Goal: Information Seeking & Learning: Compare options

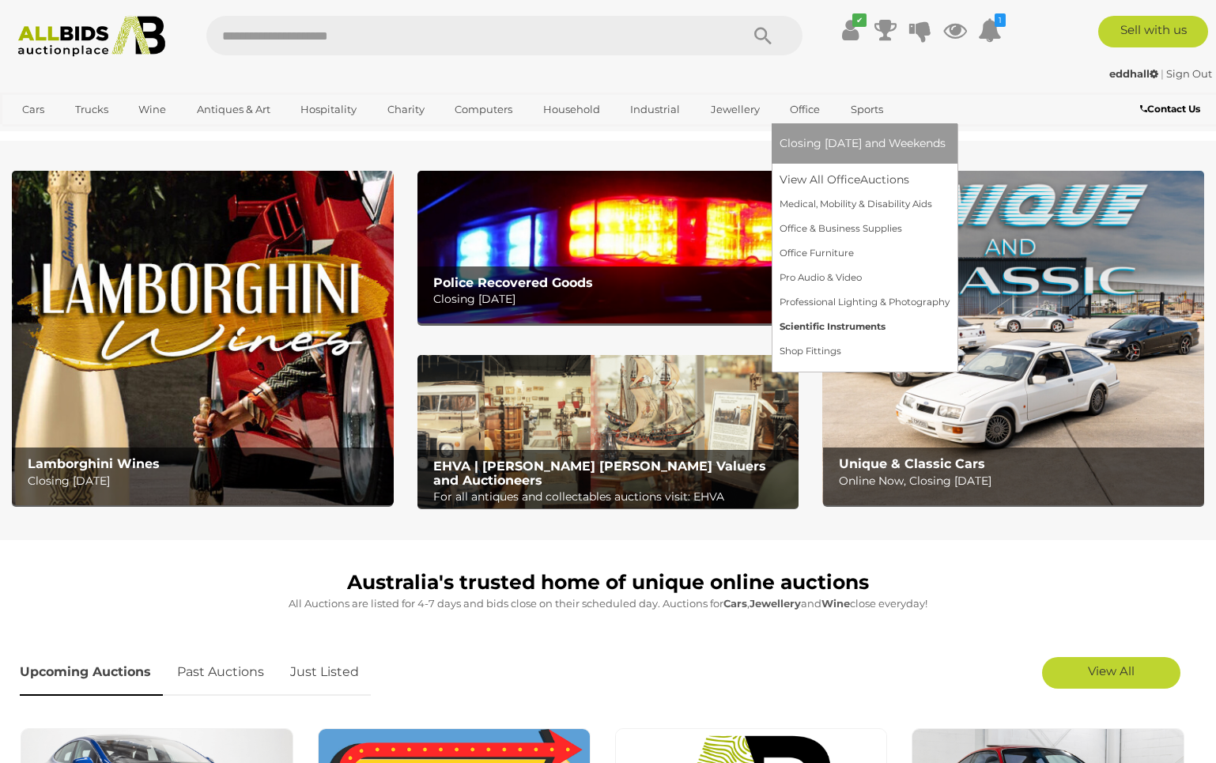
click at [848, 323] on link "Scientific Instruments" at bounding box center [865, 327] width 170 height 25
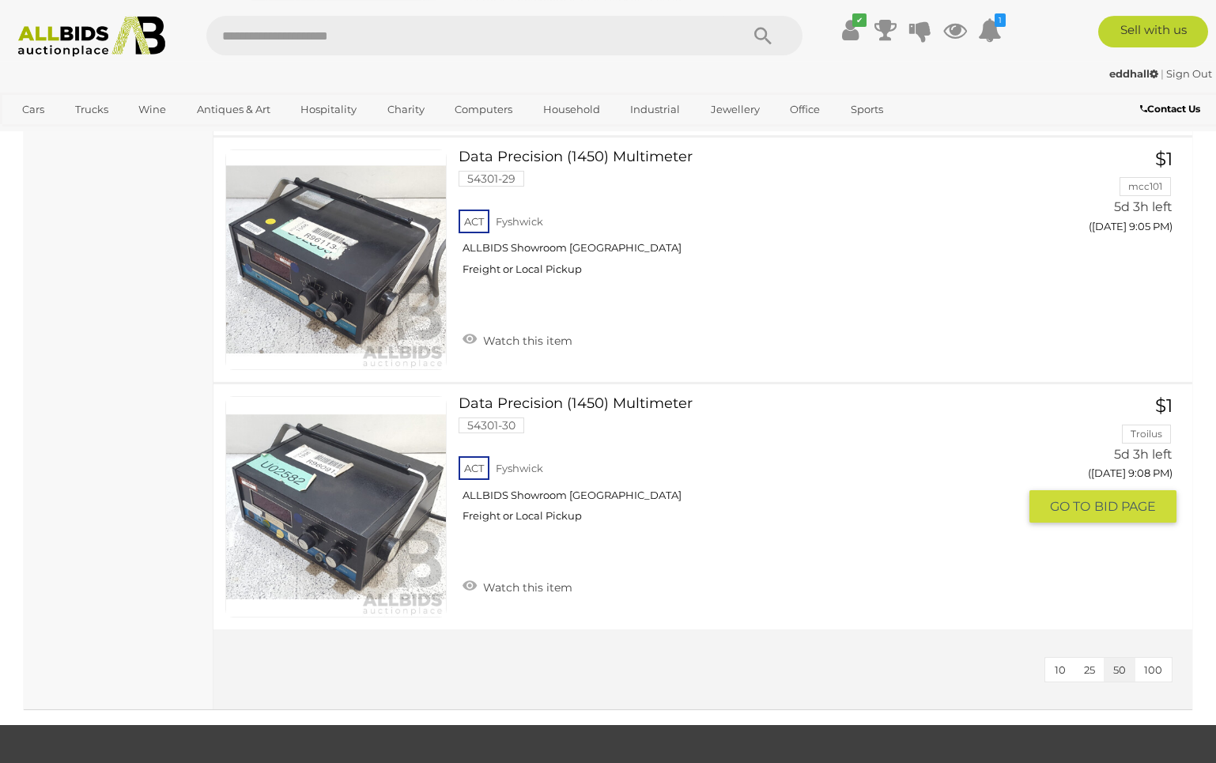
scroll to position [6857, 0]
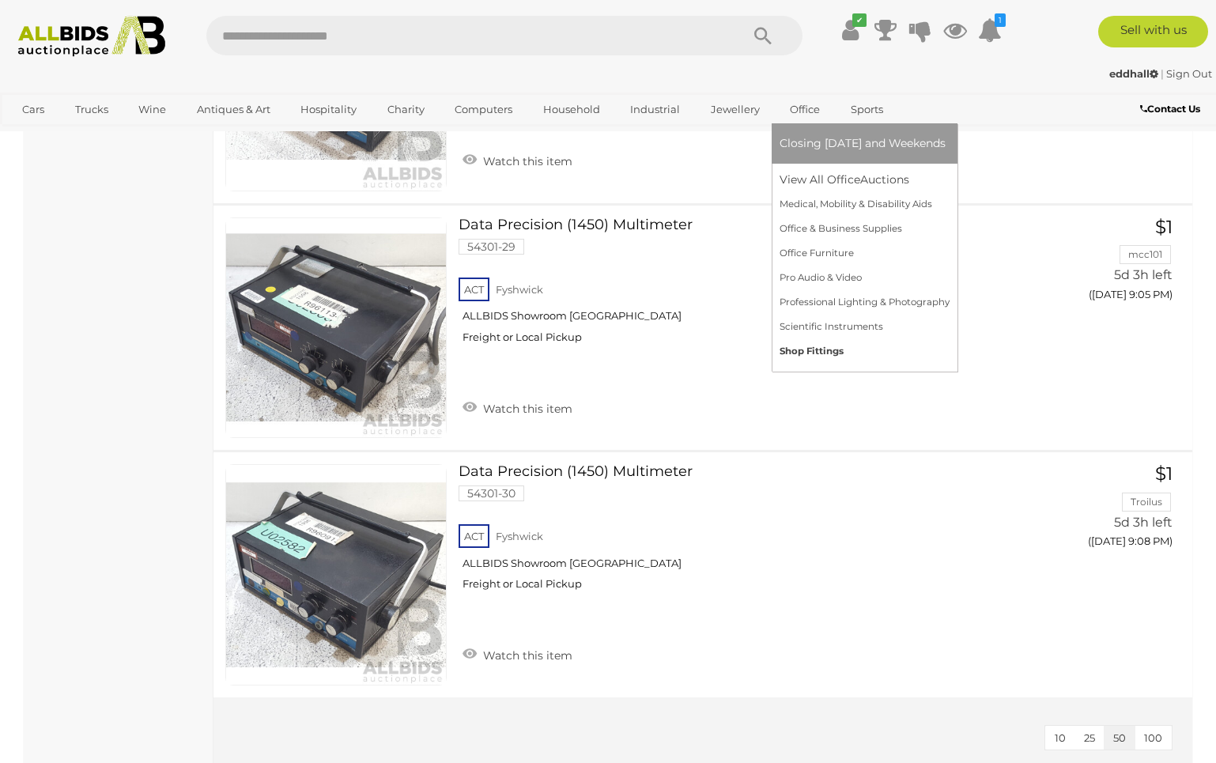
click at [830, 347] on link "Shop Fittings" at bounding box center [865, 351] width 170 height 25
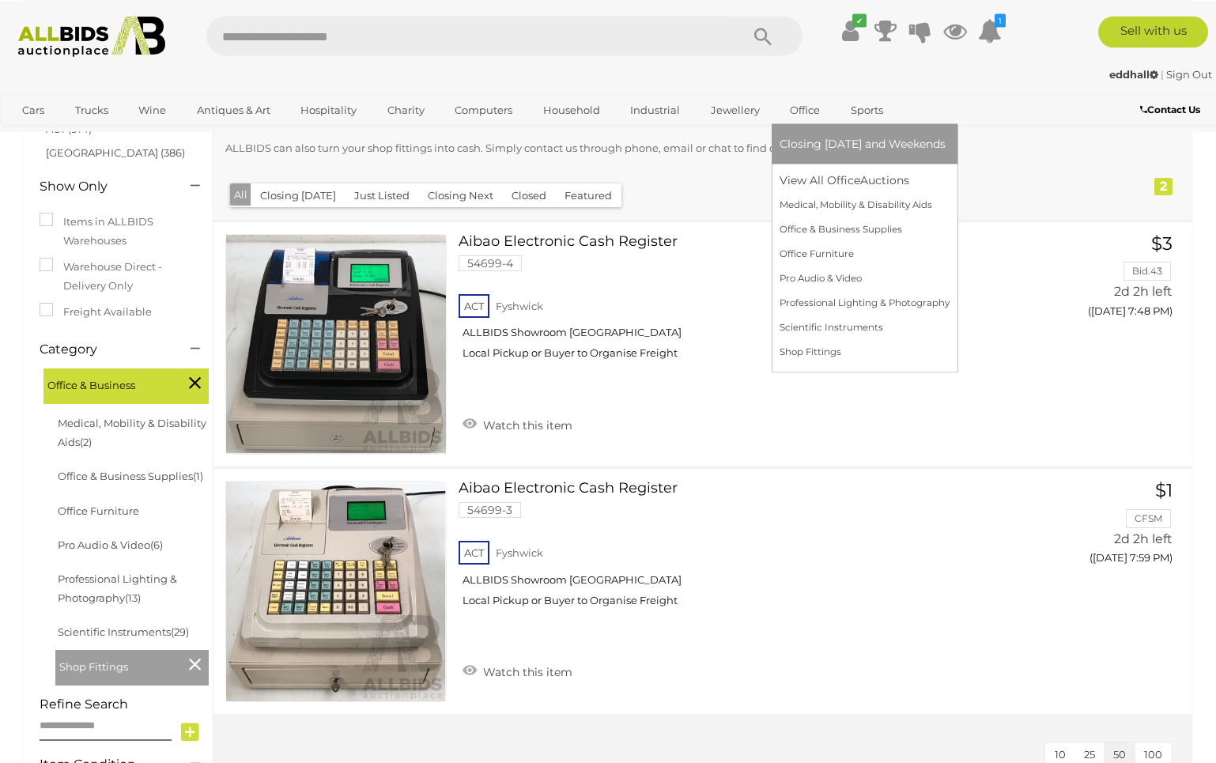
scroll to position [242, 0]
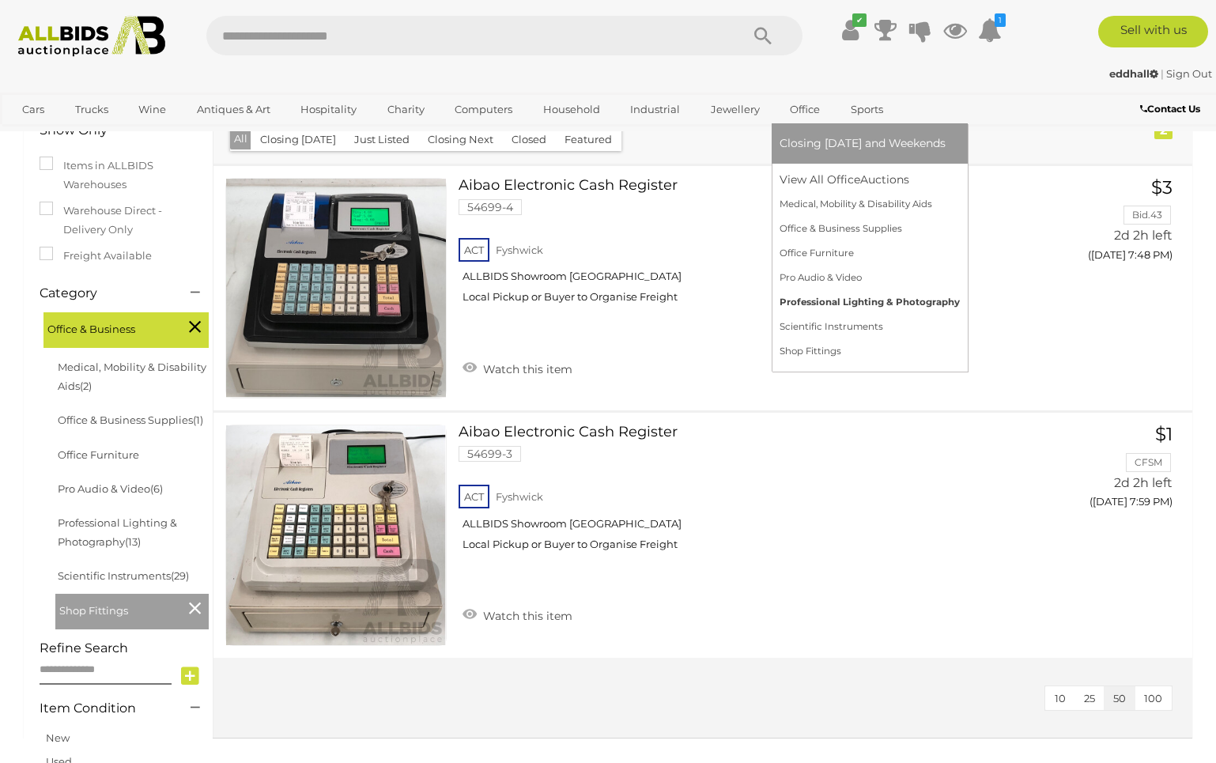
click at [834, 299] on link "Professional Lighting & Photography" at bounding box center [870, 302] width 180 height 25
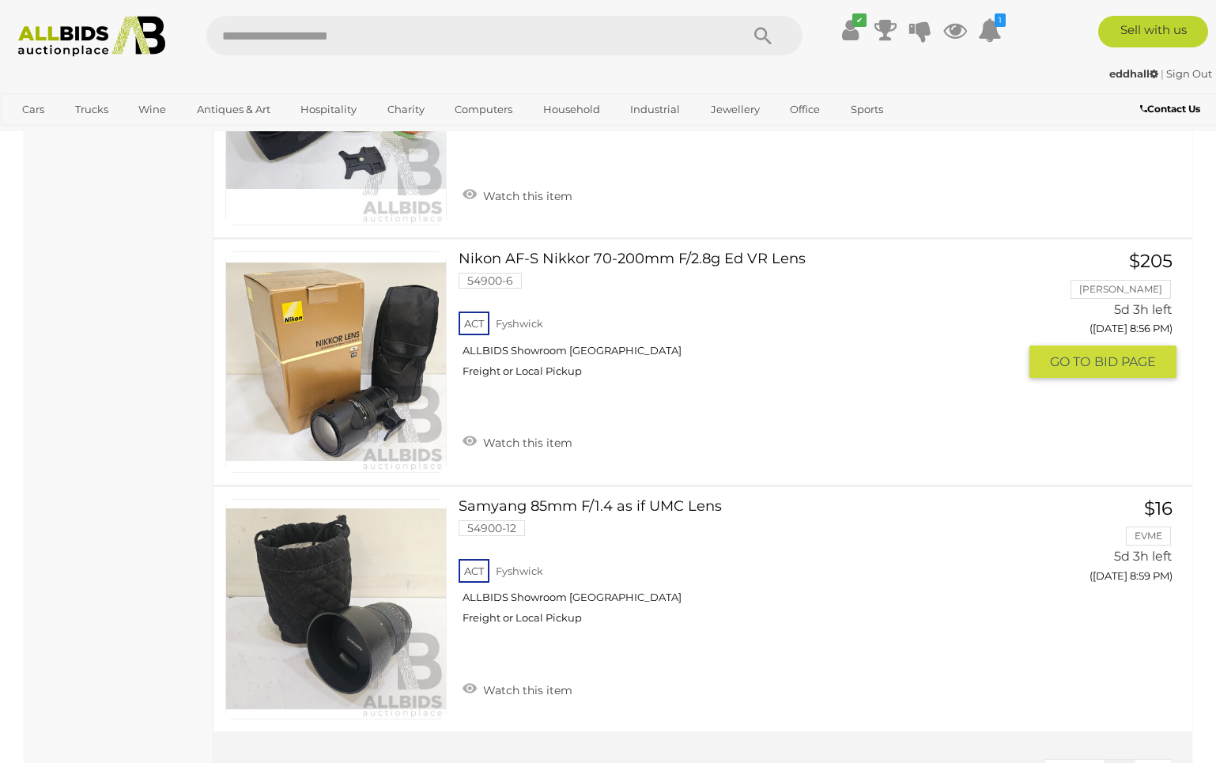
scroll to position [3066, 0]
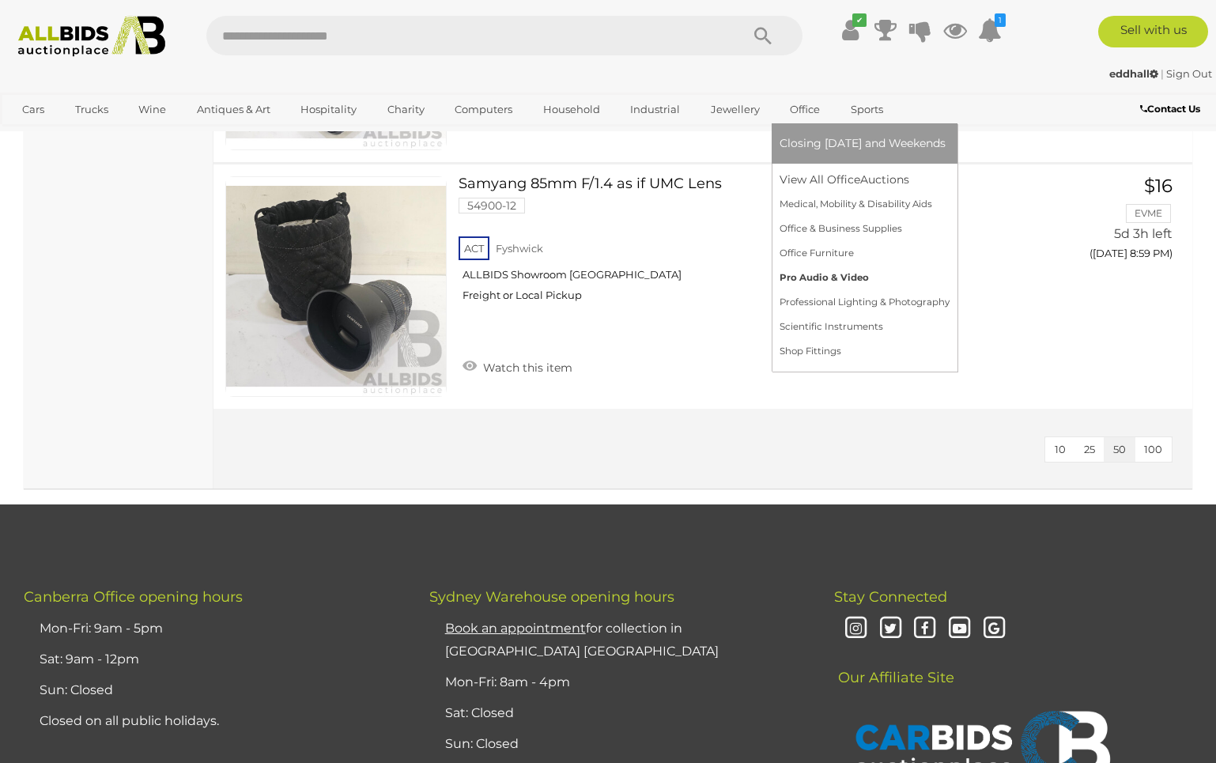
click at [805, 276] on link "Pro Audio & Video" at bounding box center [865, 278] width 170 height 25
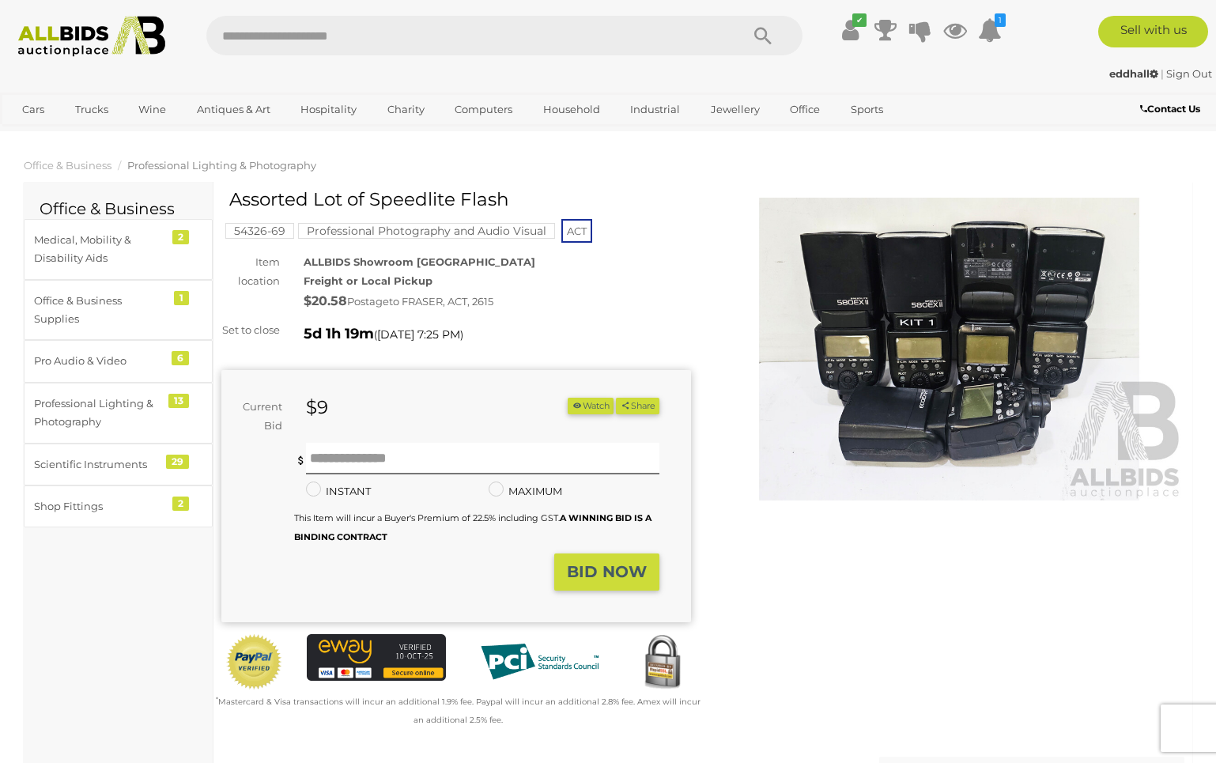
click at [925, 370] on img at bounding box center [950, 349] width 470 height 303
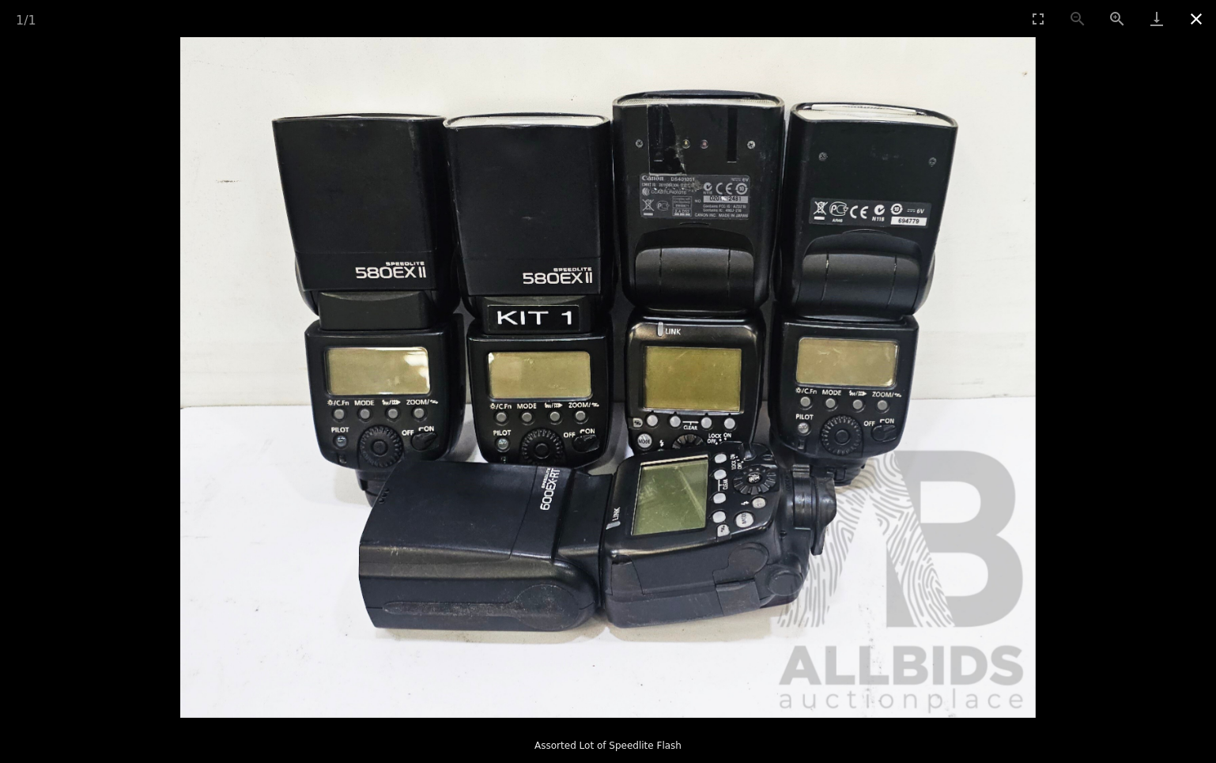
click at [1191, 18] on button "Close gallery" at bounding box center [1197, 18] width 40 height 37
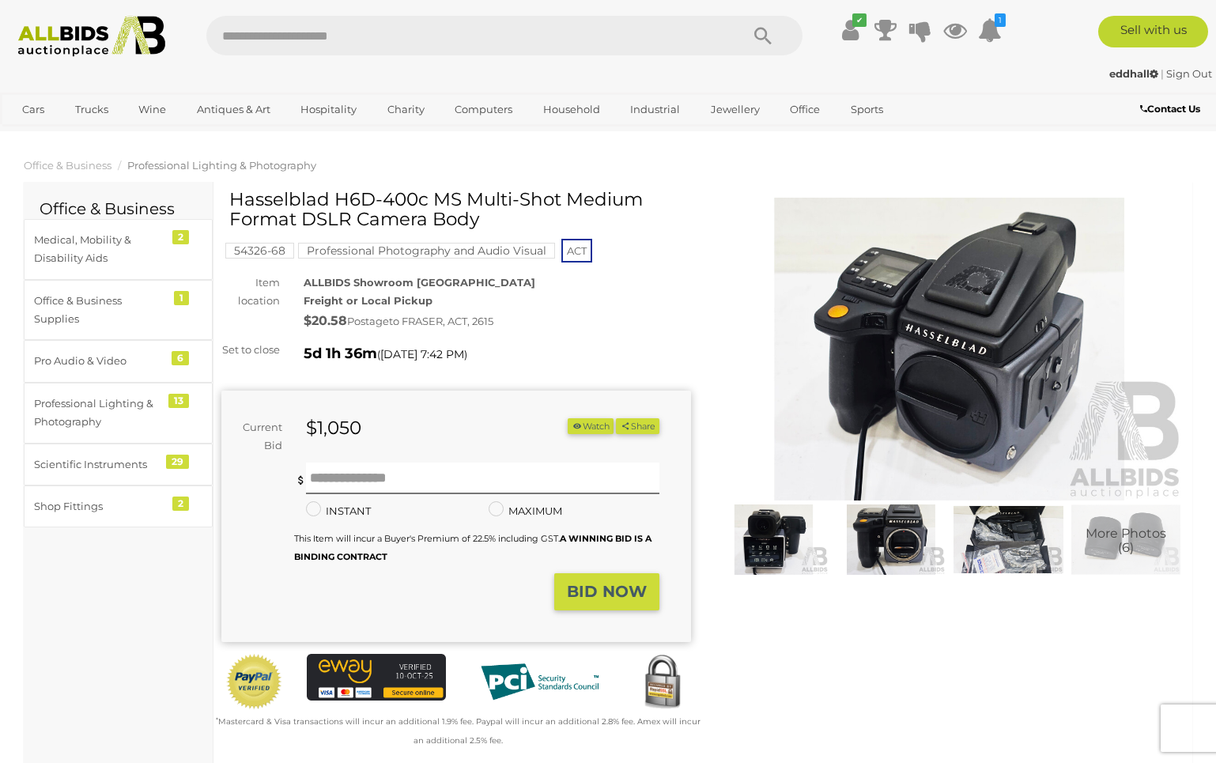
click at [892, 322] on img at bounding box center [950, 349] width 470 height 303
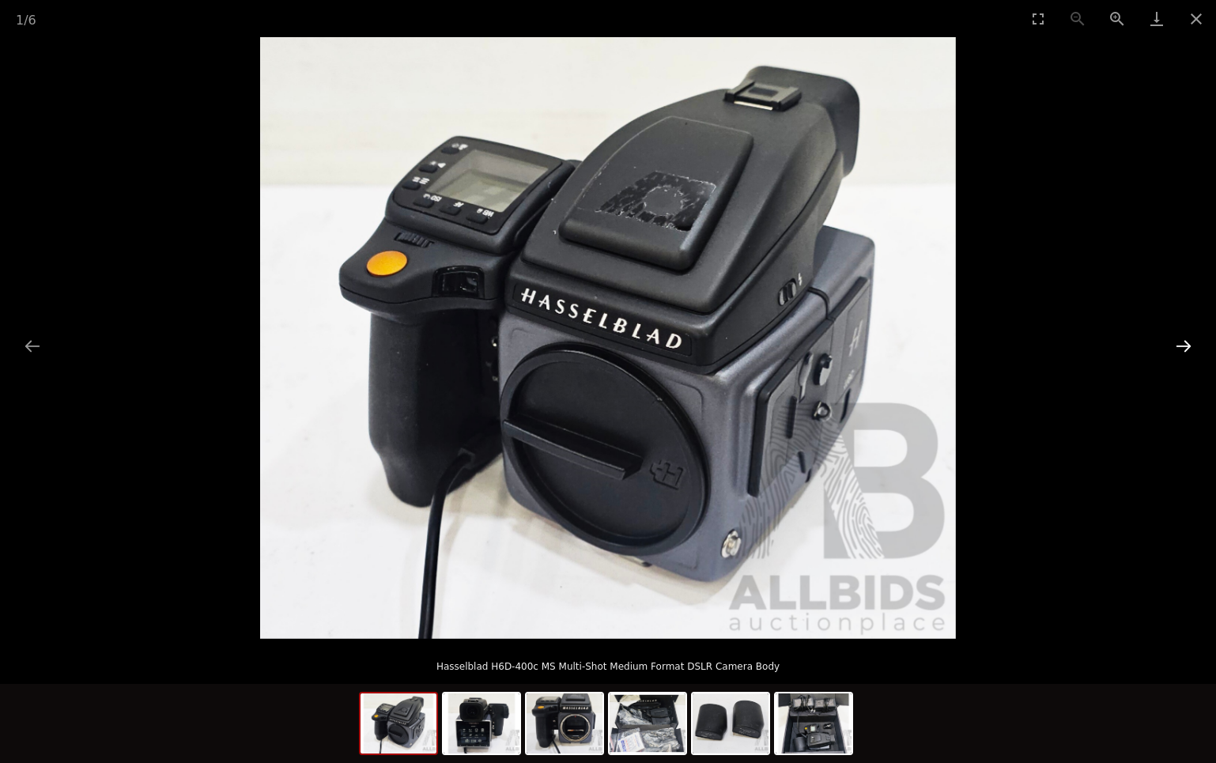
click at [1191, 339] on button "Next slide" at bounding box center [1183, 346] width 33 height 31
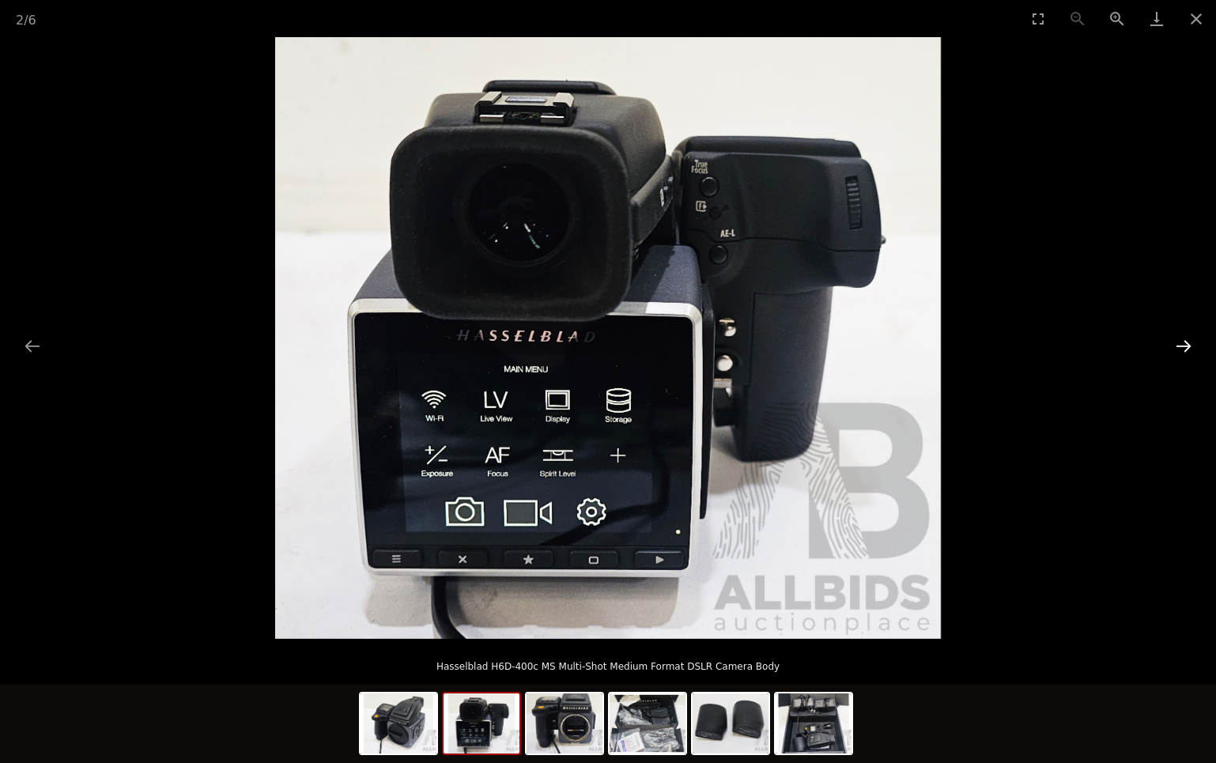
click at [1191, 339] on button "Next slide" at bounding box center [1183, 346] width 33 height 31
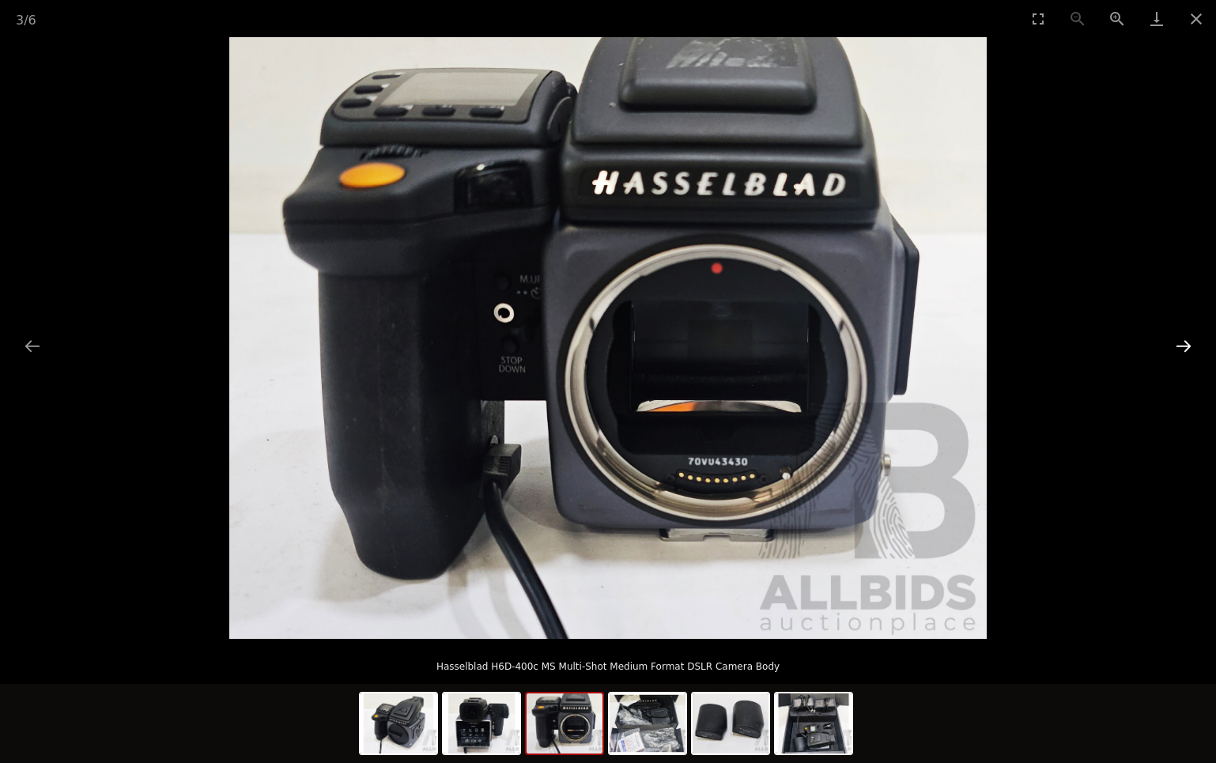
click at [1191, 339] on button "Next slide" at bounding box center [1183, 346] width 33 height 31
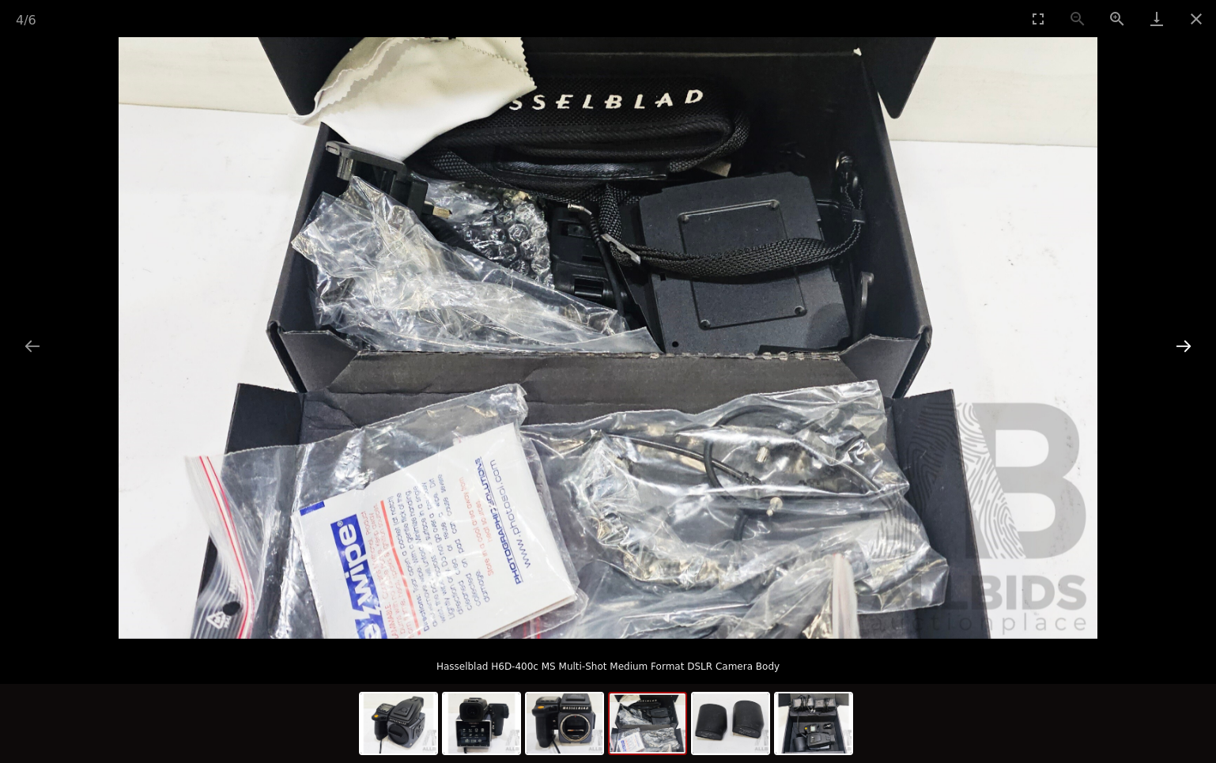
click at [1191, 339] on button "Next slide" at bounding box center [1183, 346] width 33 height 31
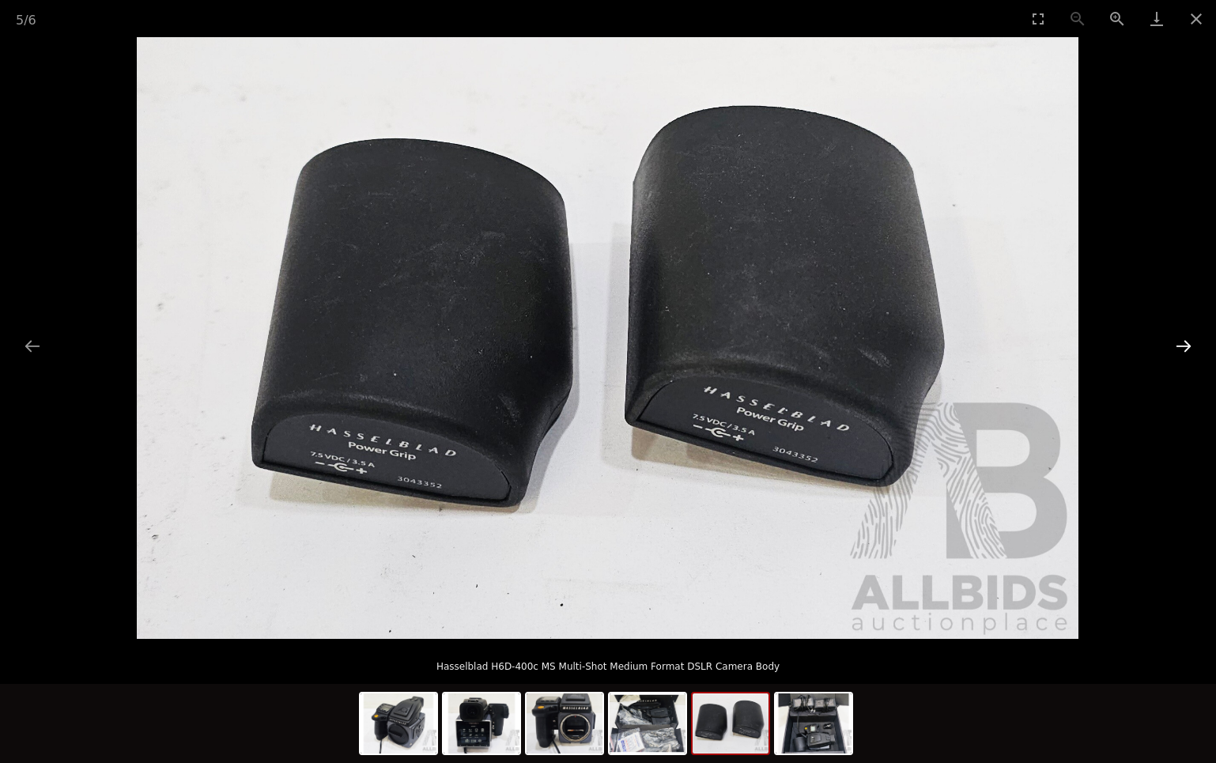
click at [1191, 339] on button "Next slide" at bounding box center [1183, 346] width 33 height 31
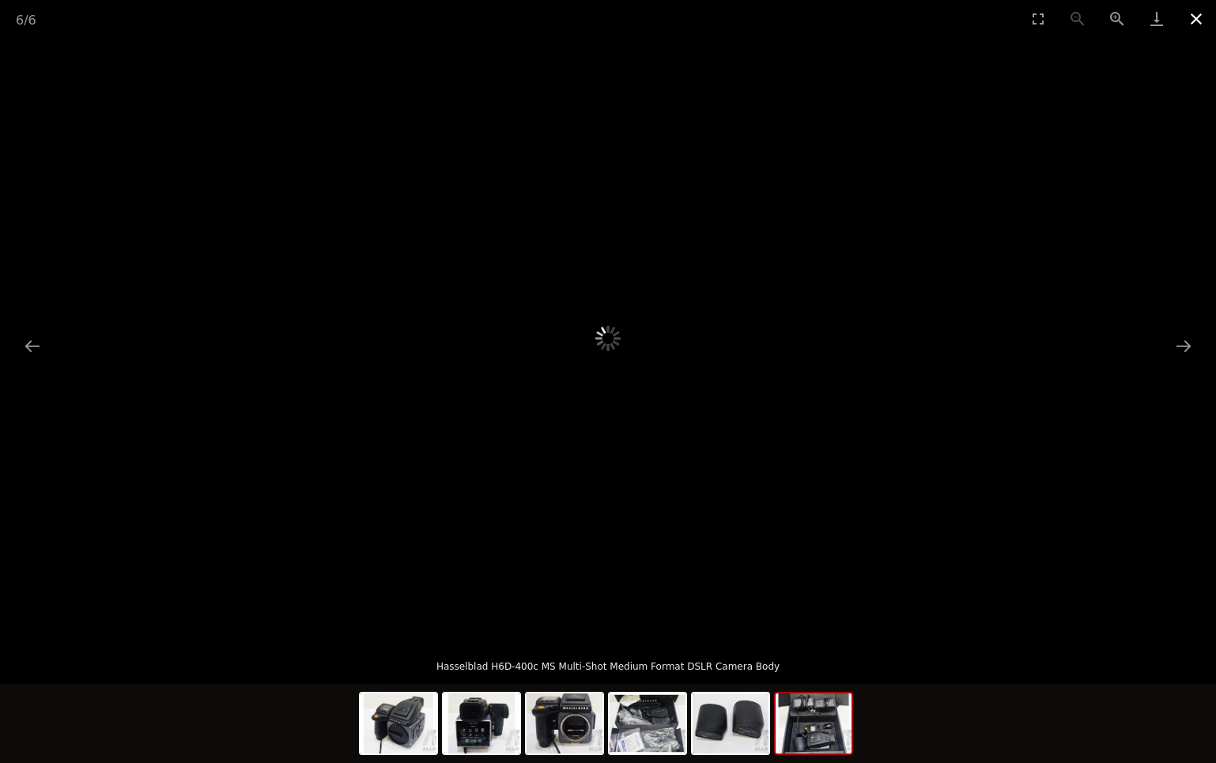
click at [1191, 21] on button "Close gallery" at bounding box center [1197, 18] width 40 height 37
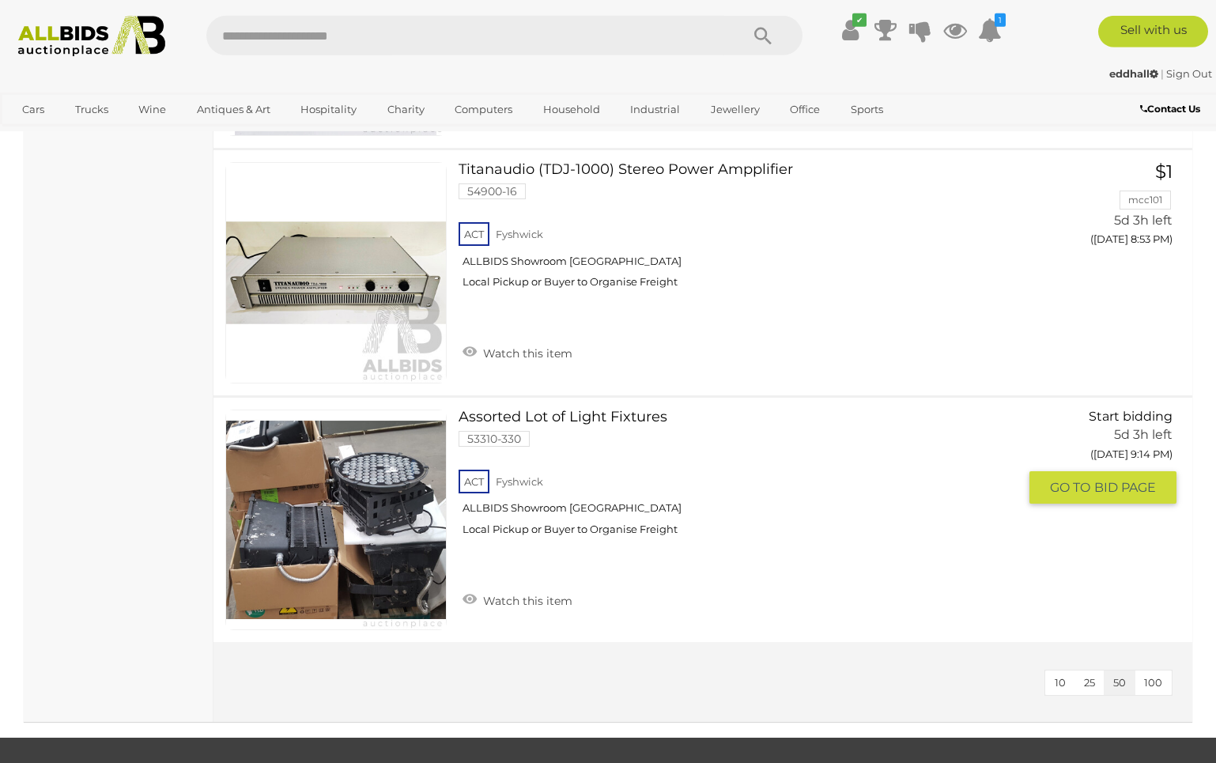
scroll to position [1210, 0]
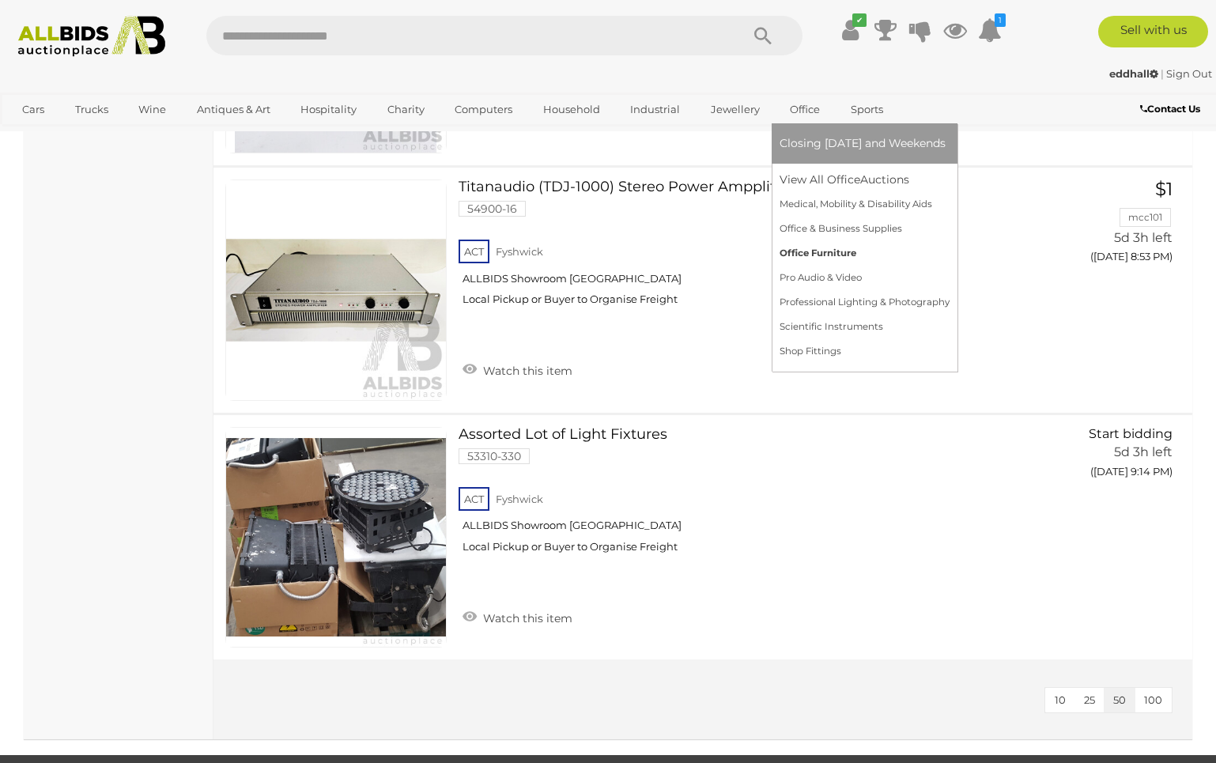
click at [823, 248] on link "Office Furniture" at bounding box center [865, 253] width 170 height 25
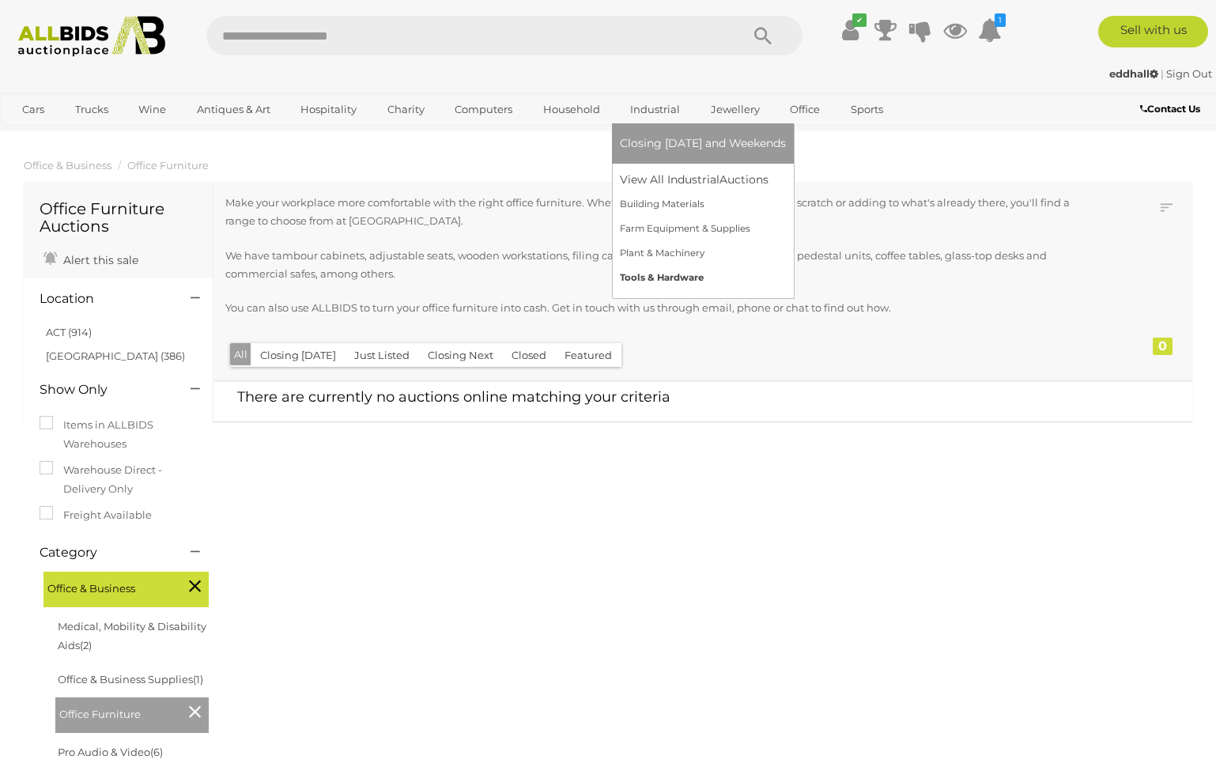
click at [668, 273] on link "Tools & Hardware" at bounding box center [703, 278] width 166 height 25
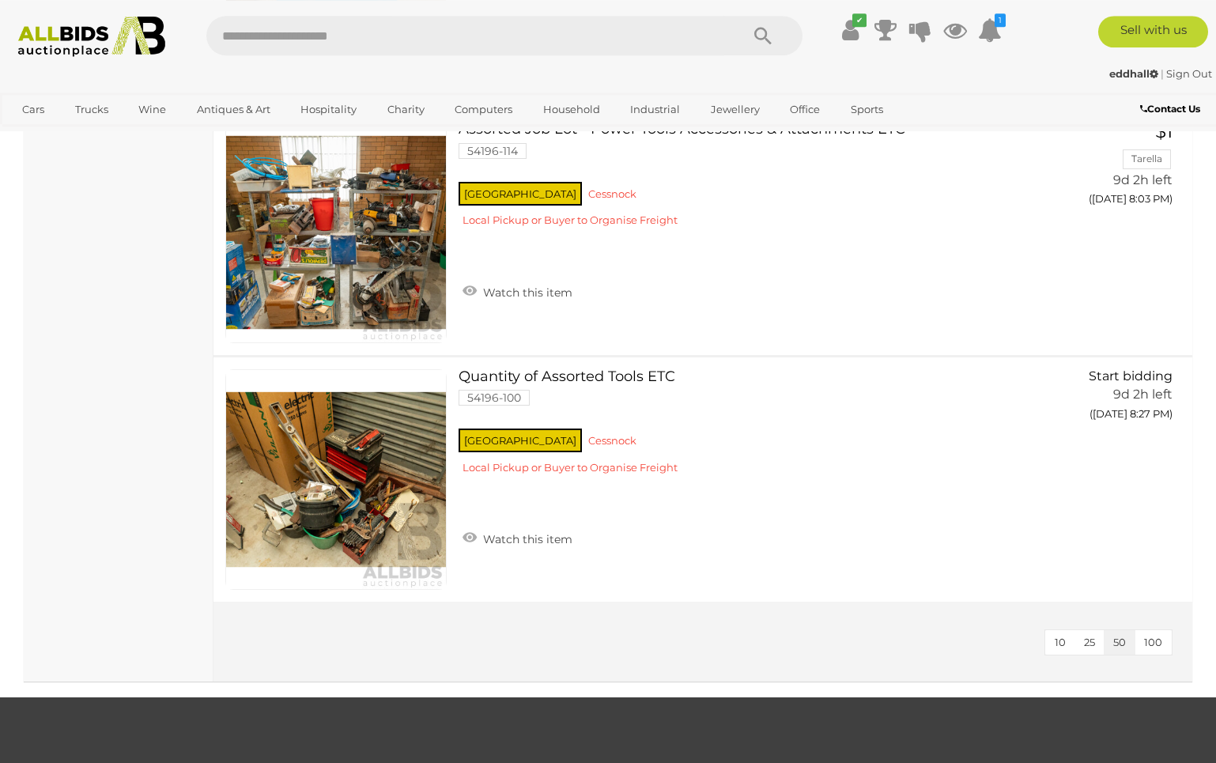
scroll to position [5158, 0]
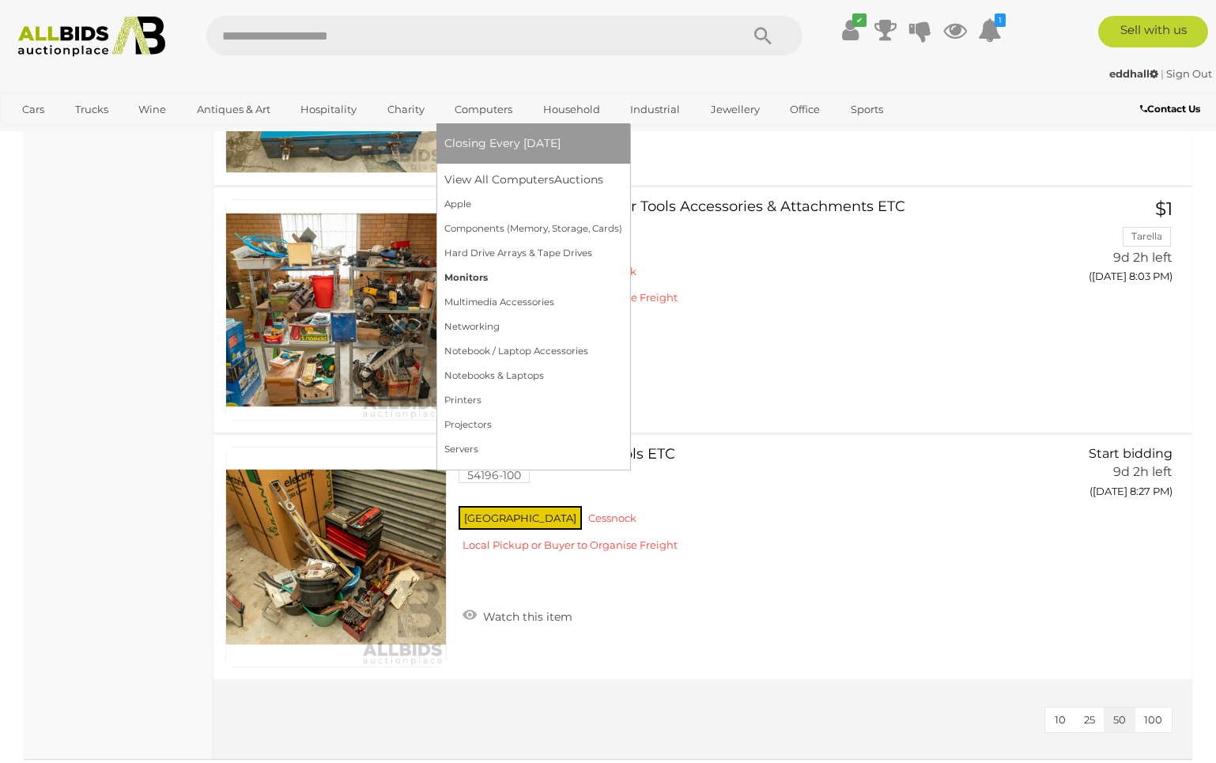
click at [476, 280] on link "Monitors" at bounding box center [533, 278] width 178 height 25
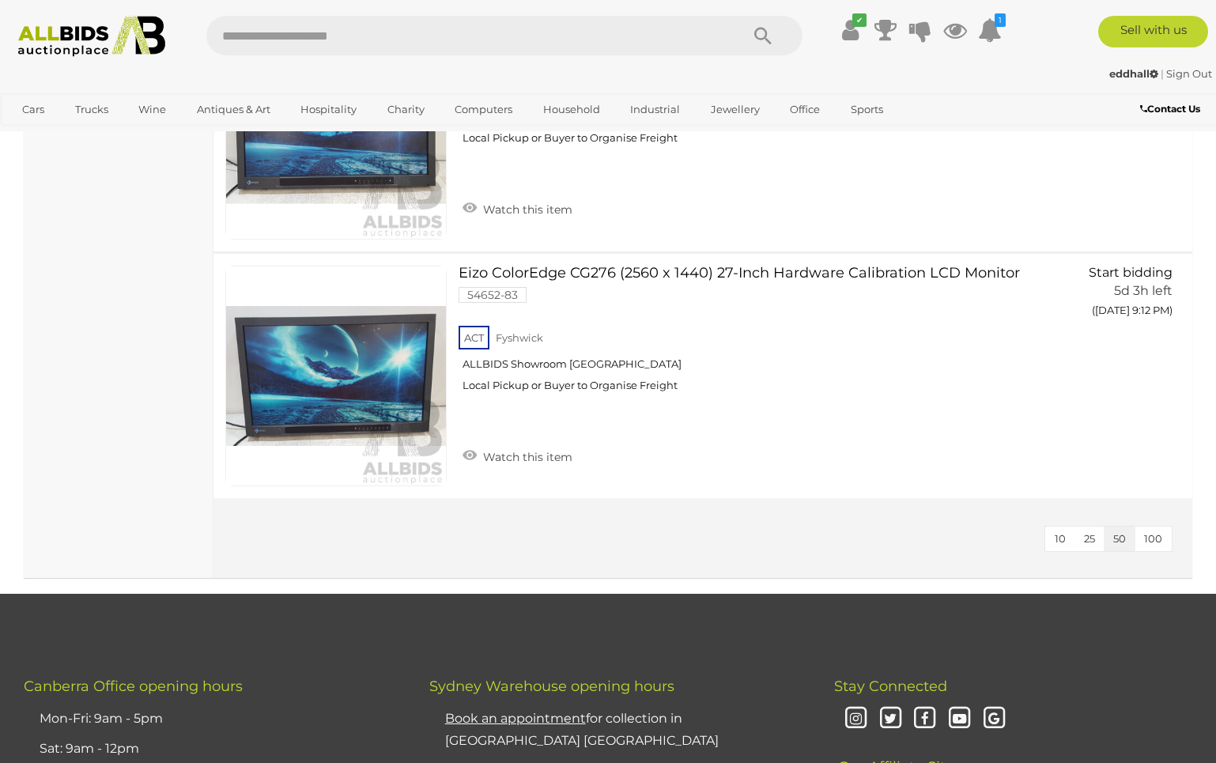
scroll to position [1129, 0]
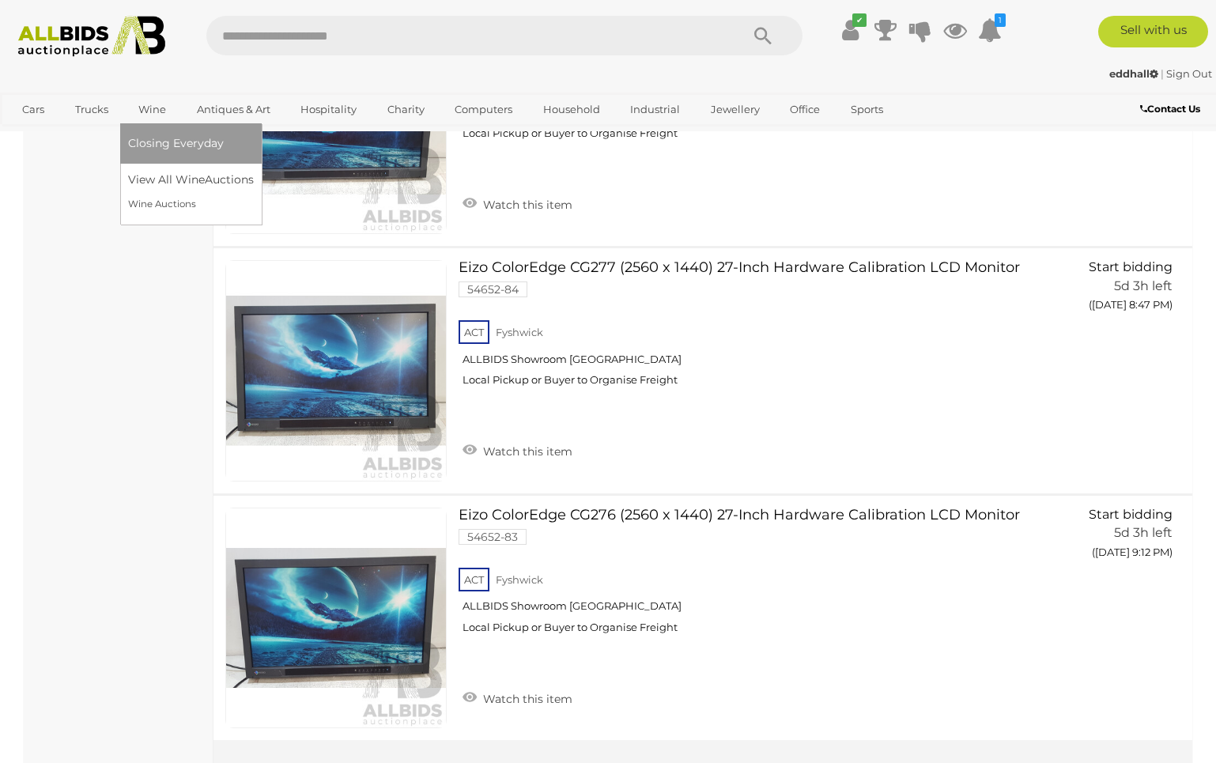
click at [151, 114] on link "Wine" at bounding box center [152, 109] width 48 height 26
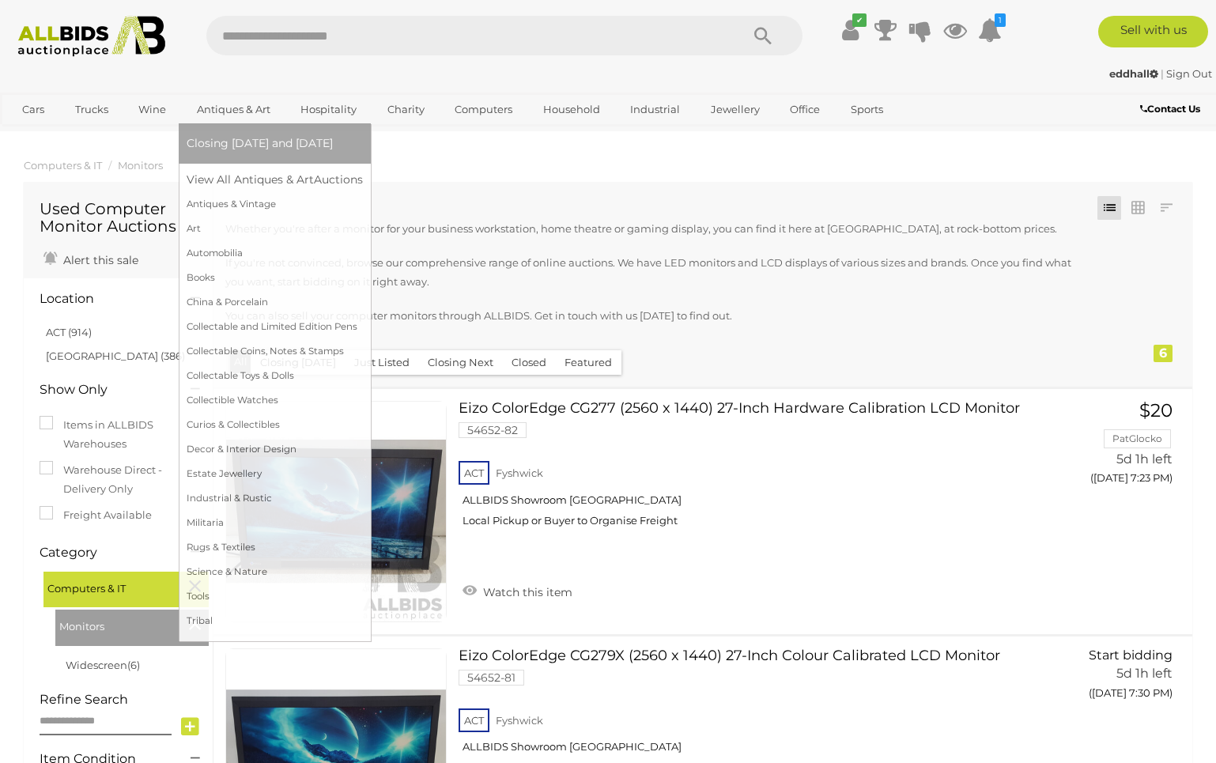
click at [206, 114] on link "Antiques & Art" at bounding box center [234, 109] width 94 height 26
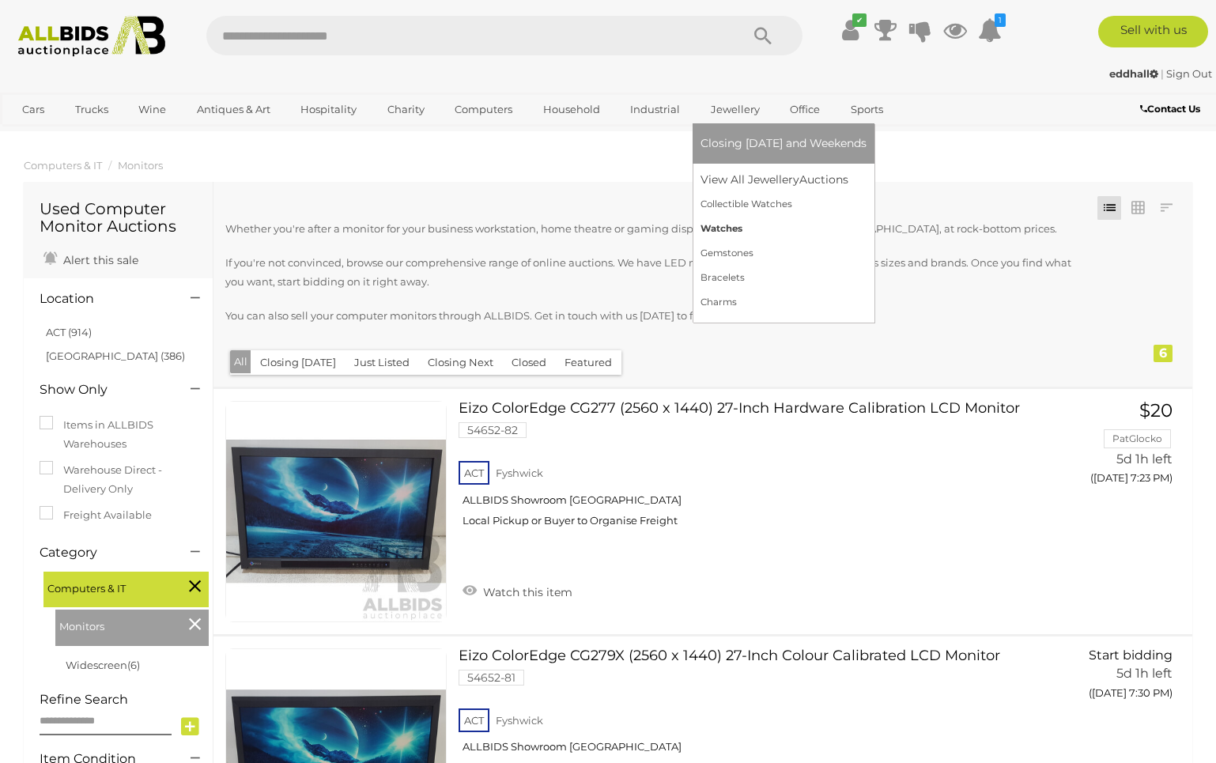
click at [734, 224] on link "Watches" at bounding box center [784, 229] width 166 height 25
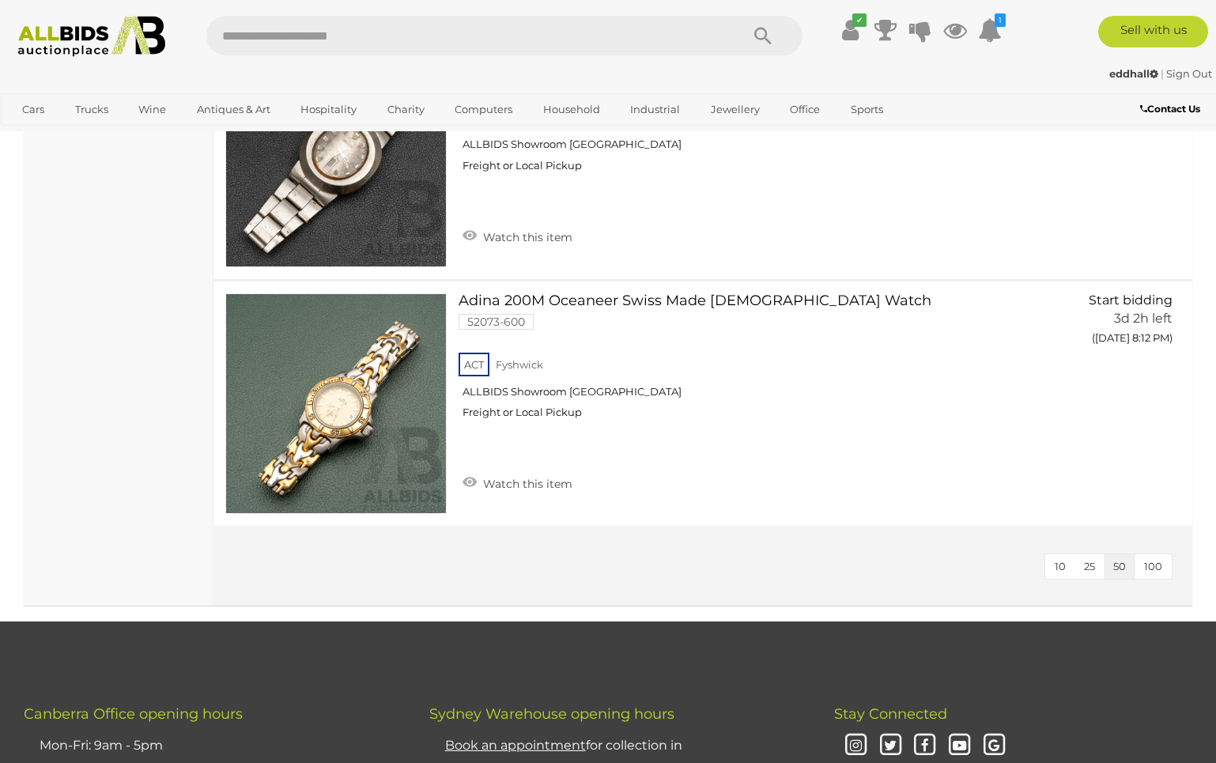
scroll to position [11133, 0]
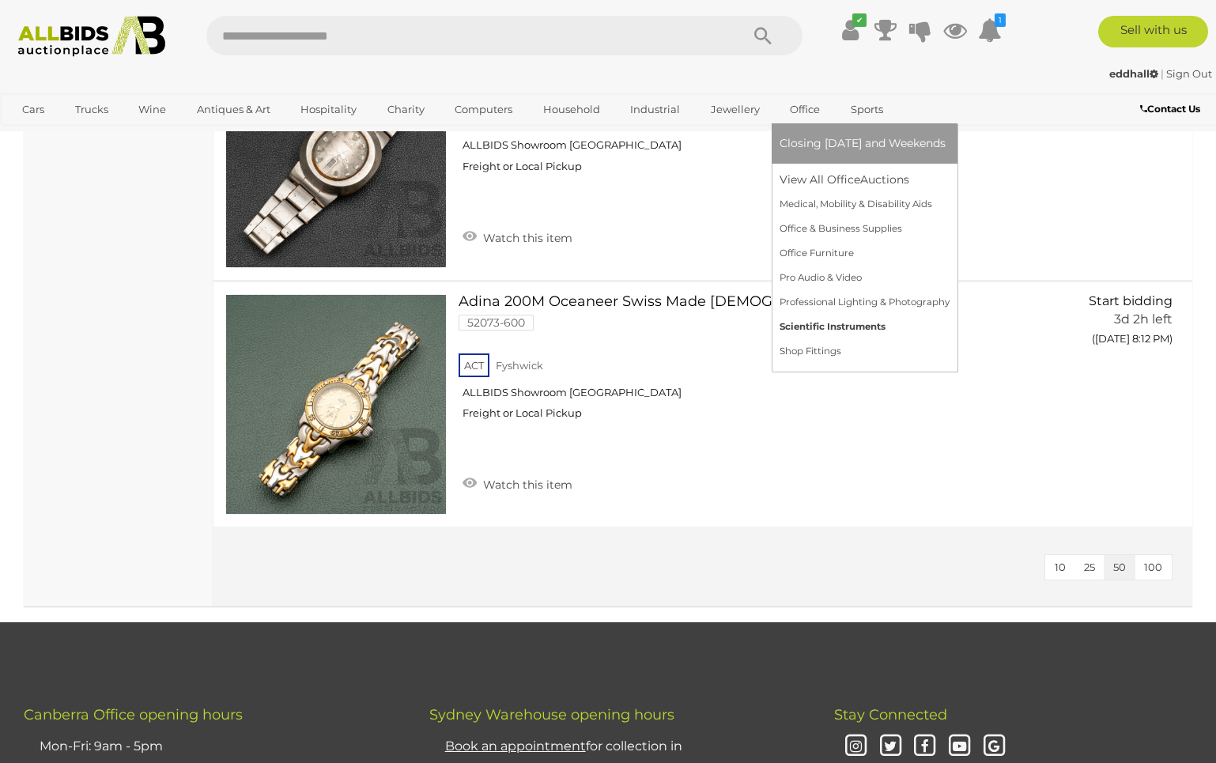
click at [823, 327] on link "Scientific Instruments" at bounding box center [865, 327] width 170 height 25
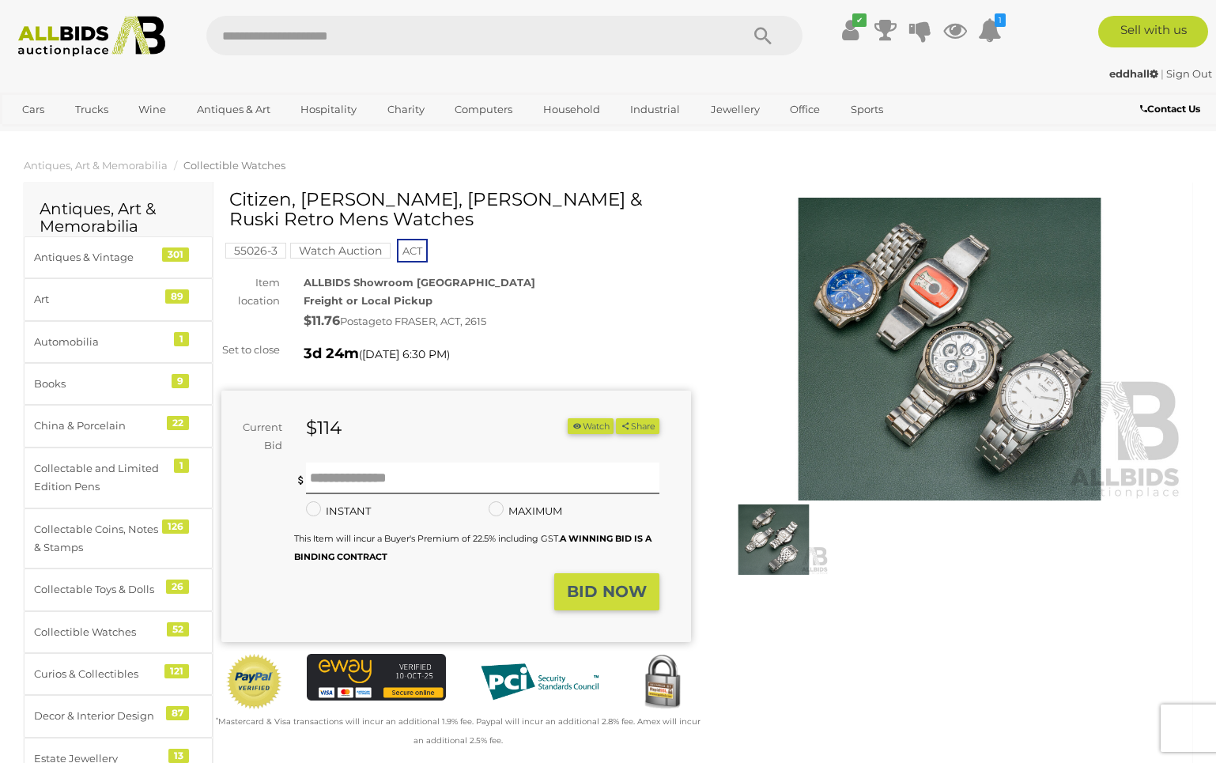
click at [864, 271] on img at bounding box center [950, 349] width 470 height 303
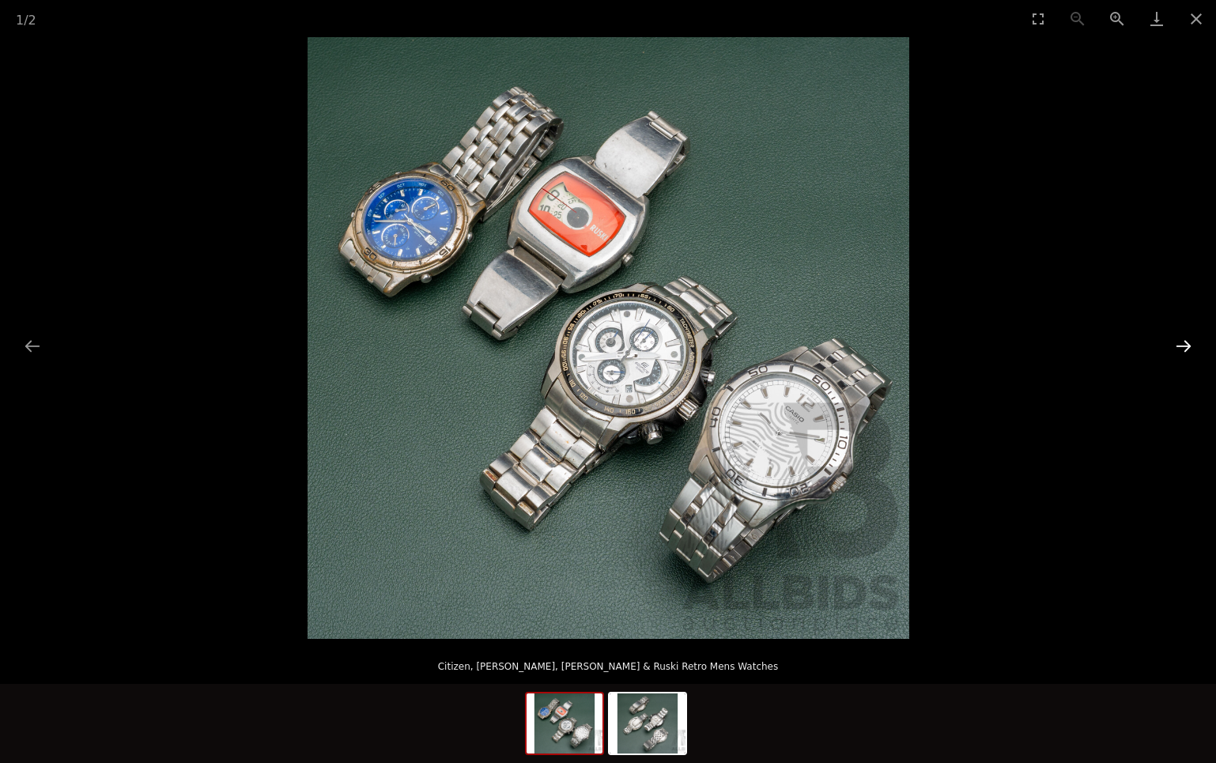
click at [1184, 347] on button "Next slide" at bounding box center [1183, 346] width 33 height 31
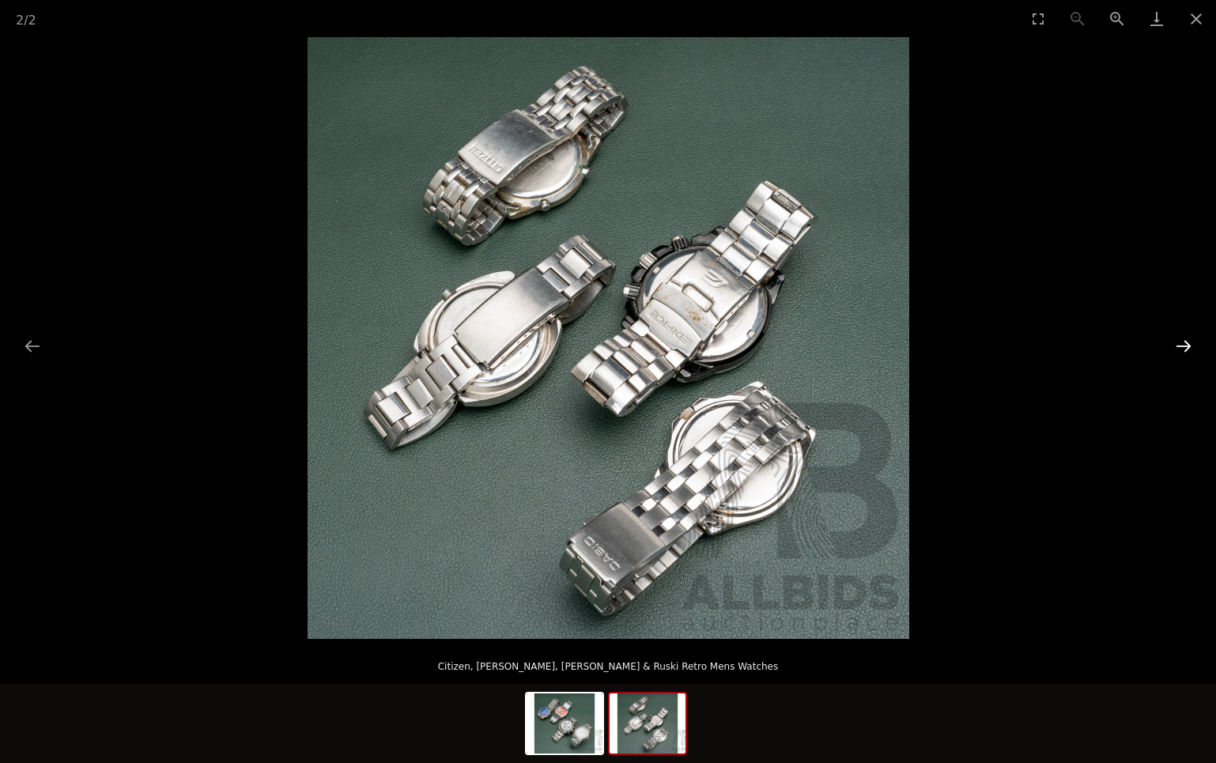
click at [1184, 347] on button "Next slide" at bounding box center [1183, 346] width 33 height 31
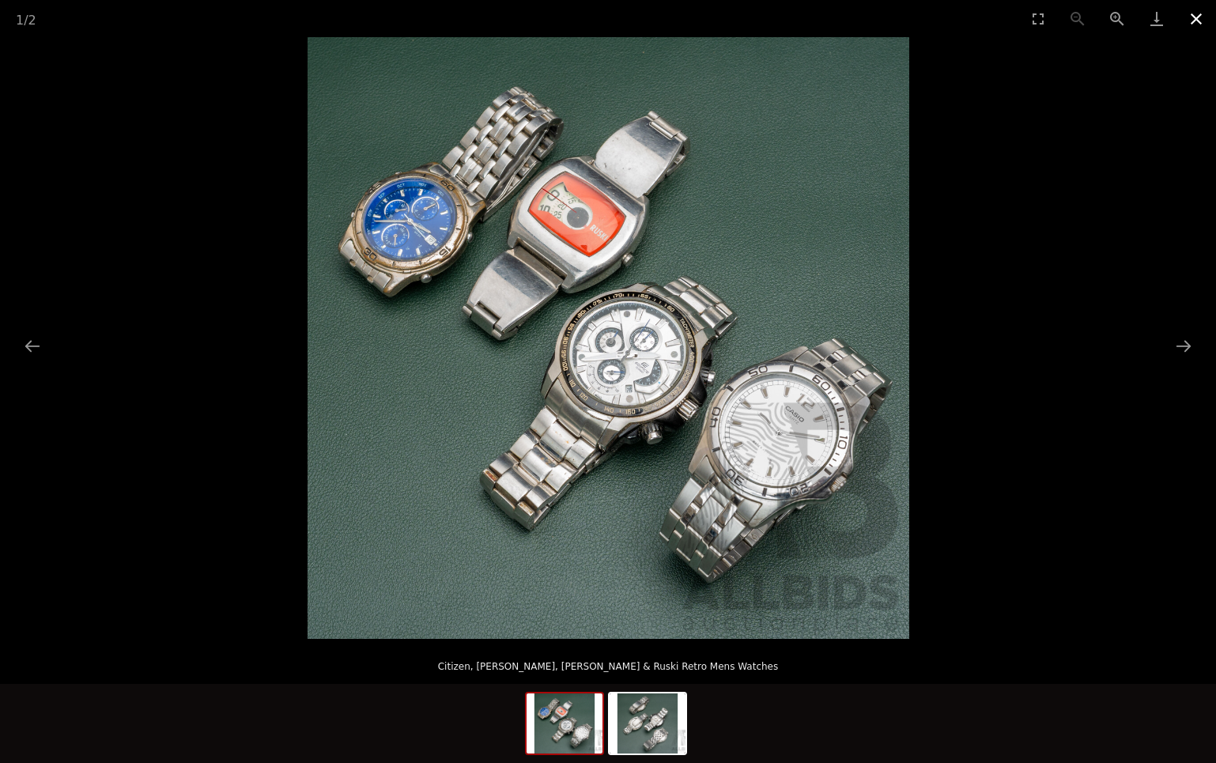
click at [1198, 26] on button "Close gallery" at bounding box center [1197, 18] width 40 height 37
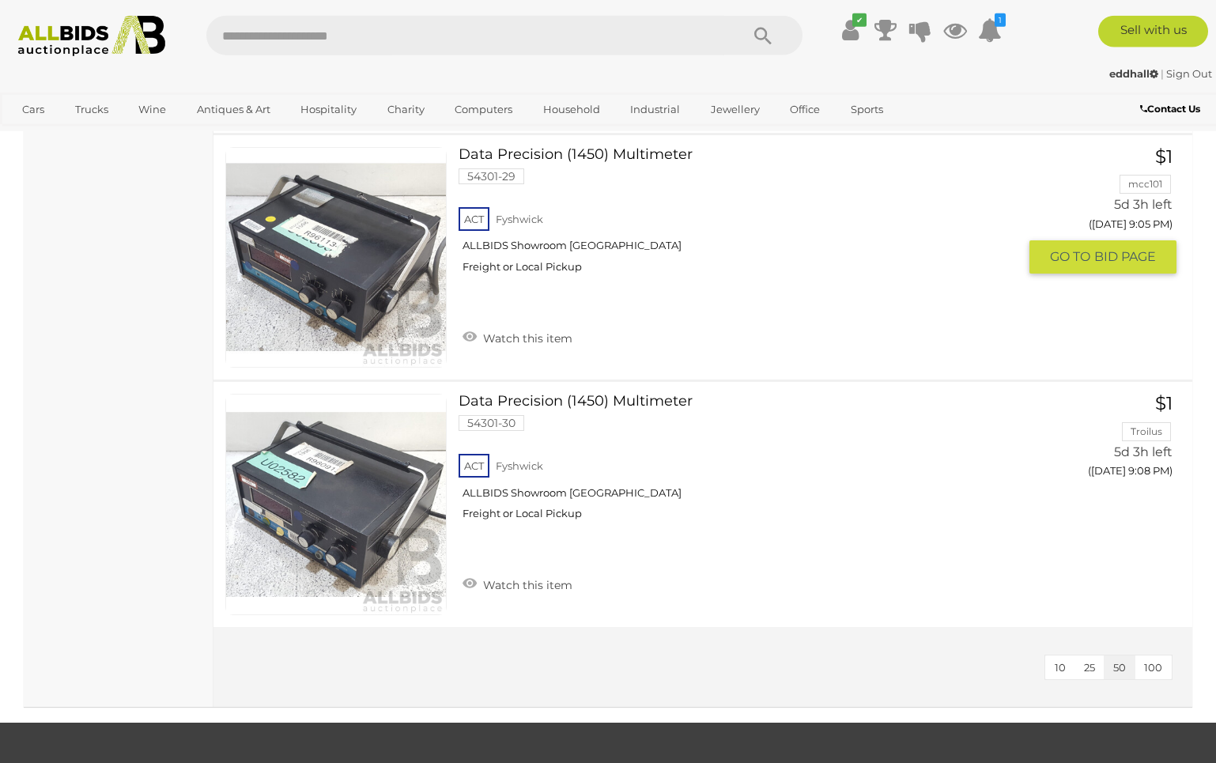
scroll to position [6938, 0]
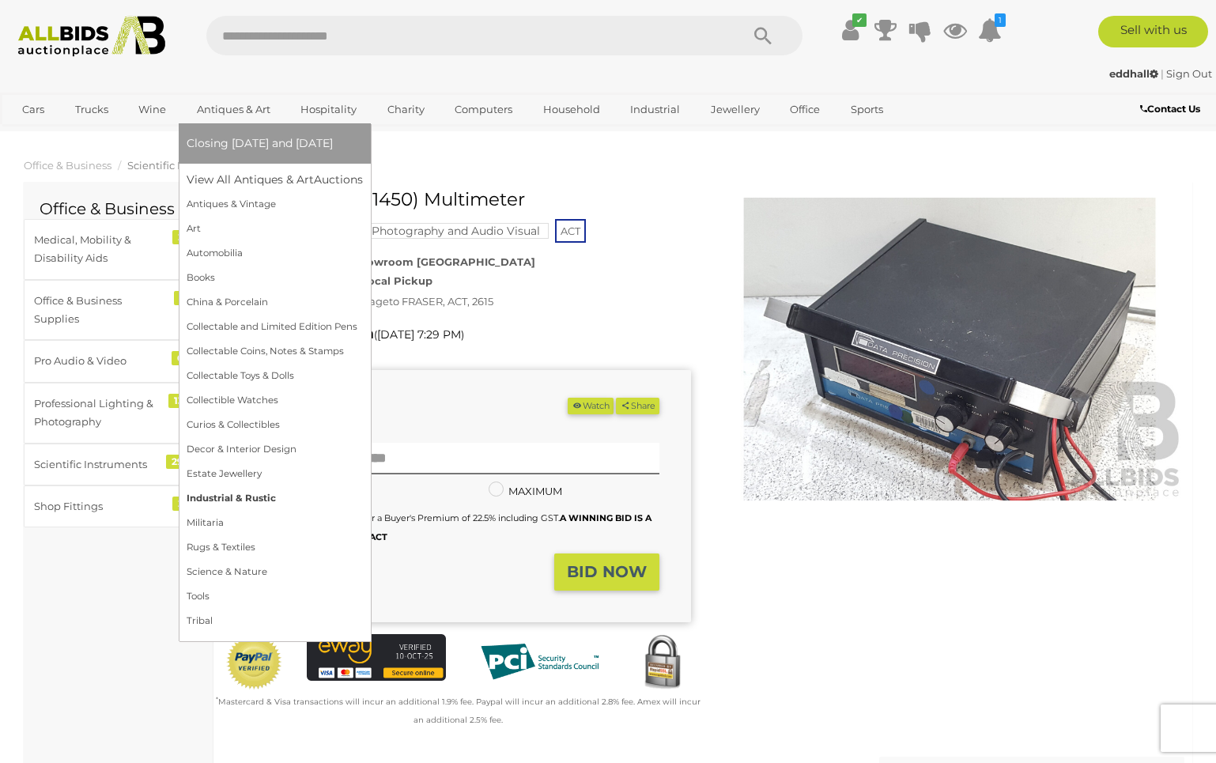
click at [252, 497] on link "Industrial & Rustic" at bounding box center [275, 498] width 176 height 25
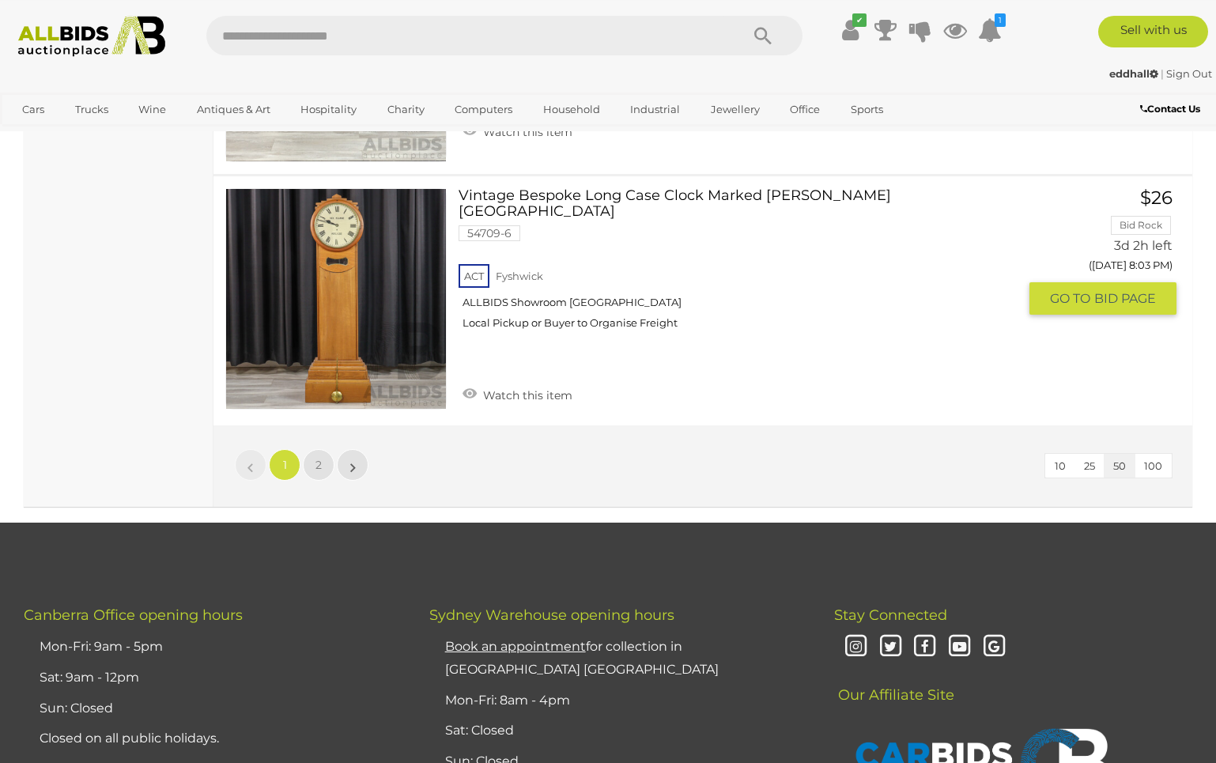
scroll to position [12262, 0]
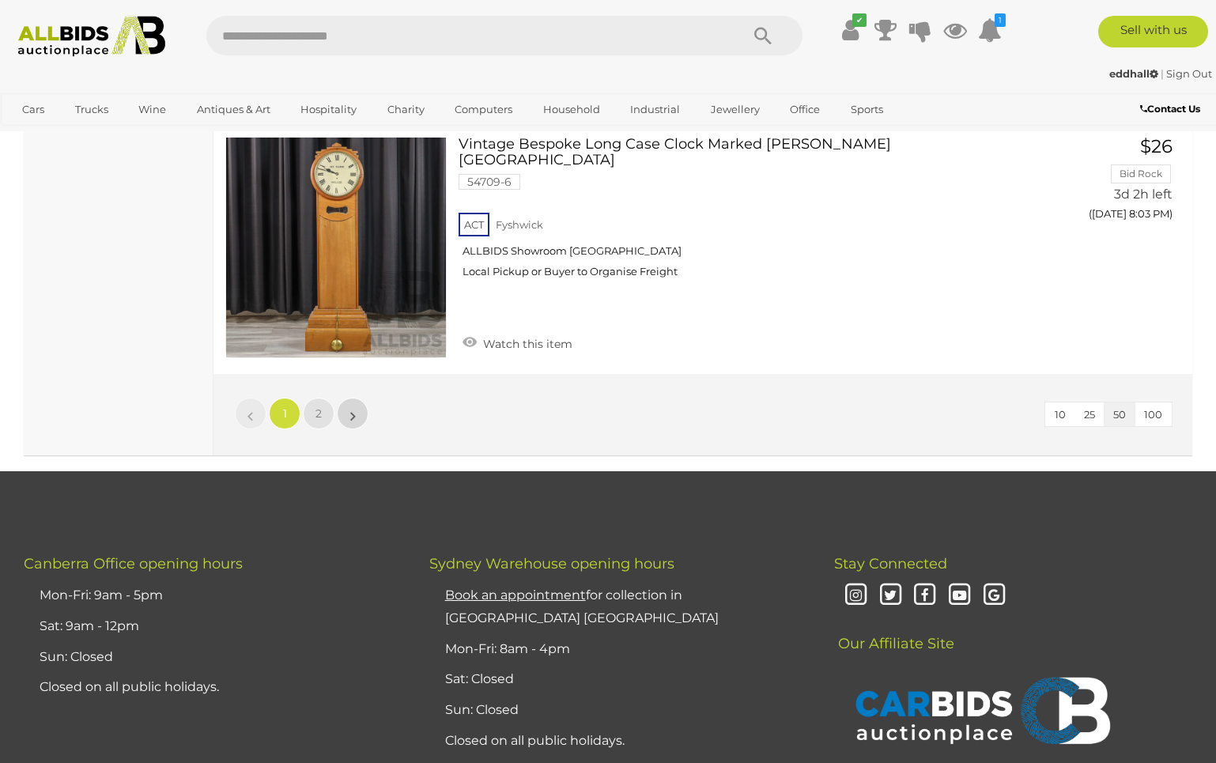
click at [350, 402] on link "»" at bounding box center [353, 414] width 32 height 32
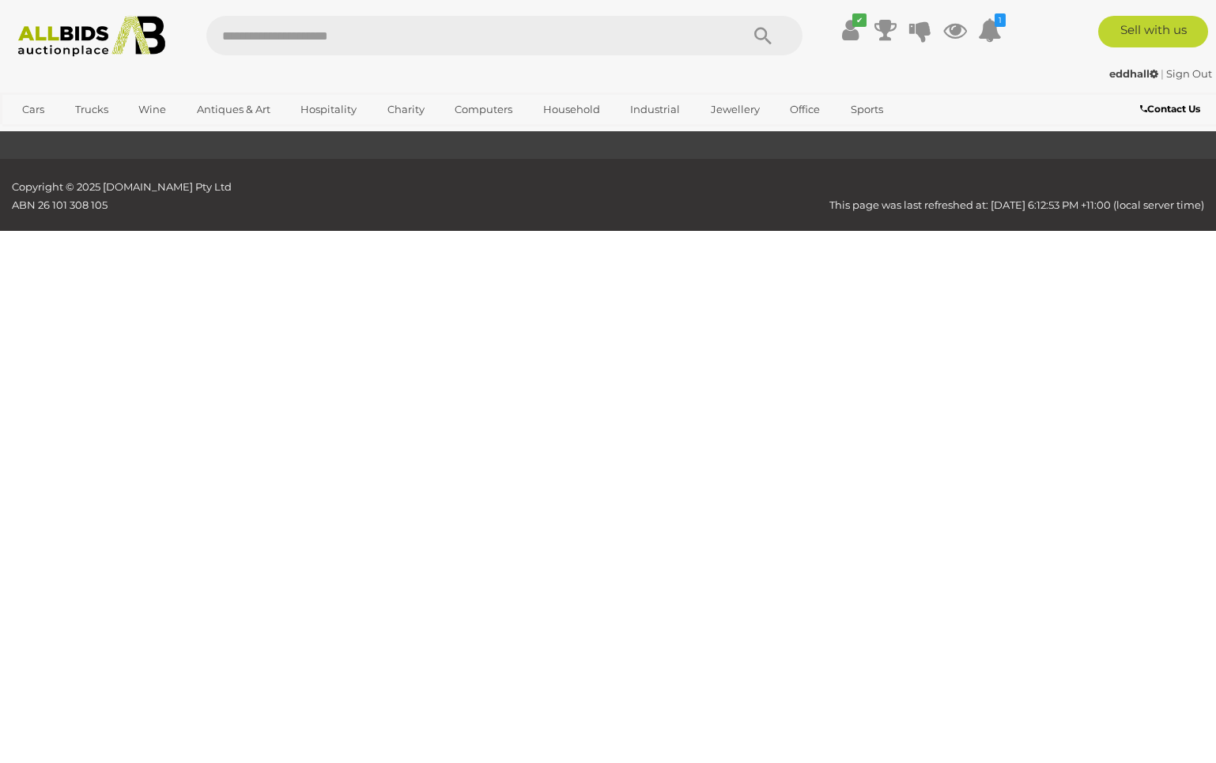
scroll to position [103, 0]
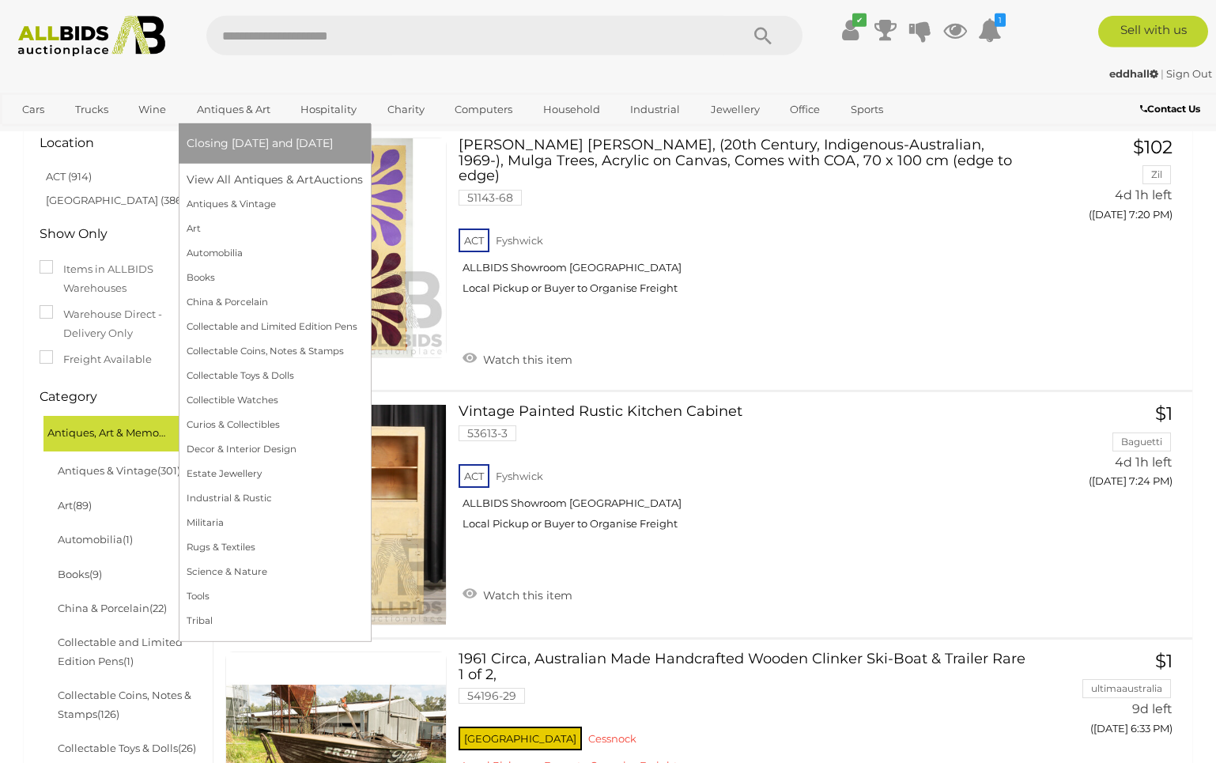
scroll to position [81, 0]
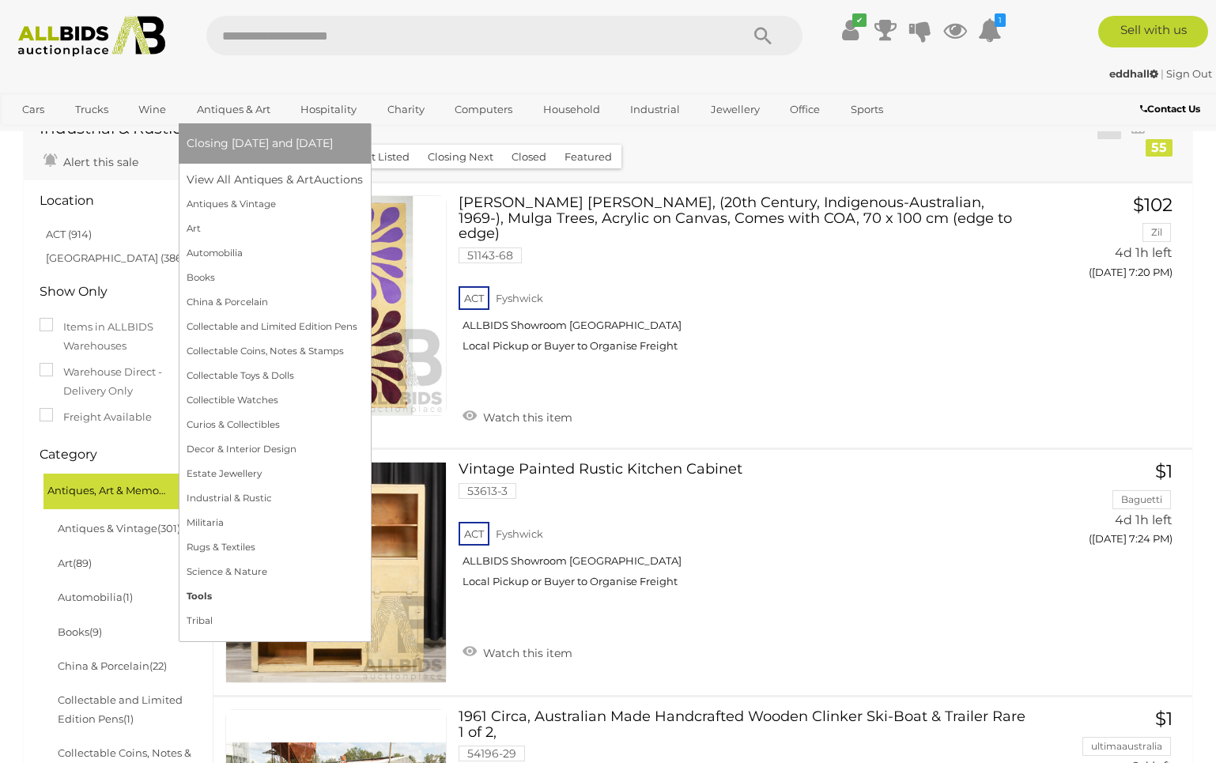
click at [202, 596] on link "Tools" at bounding box center [275, 596] width 176 height 25
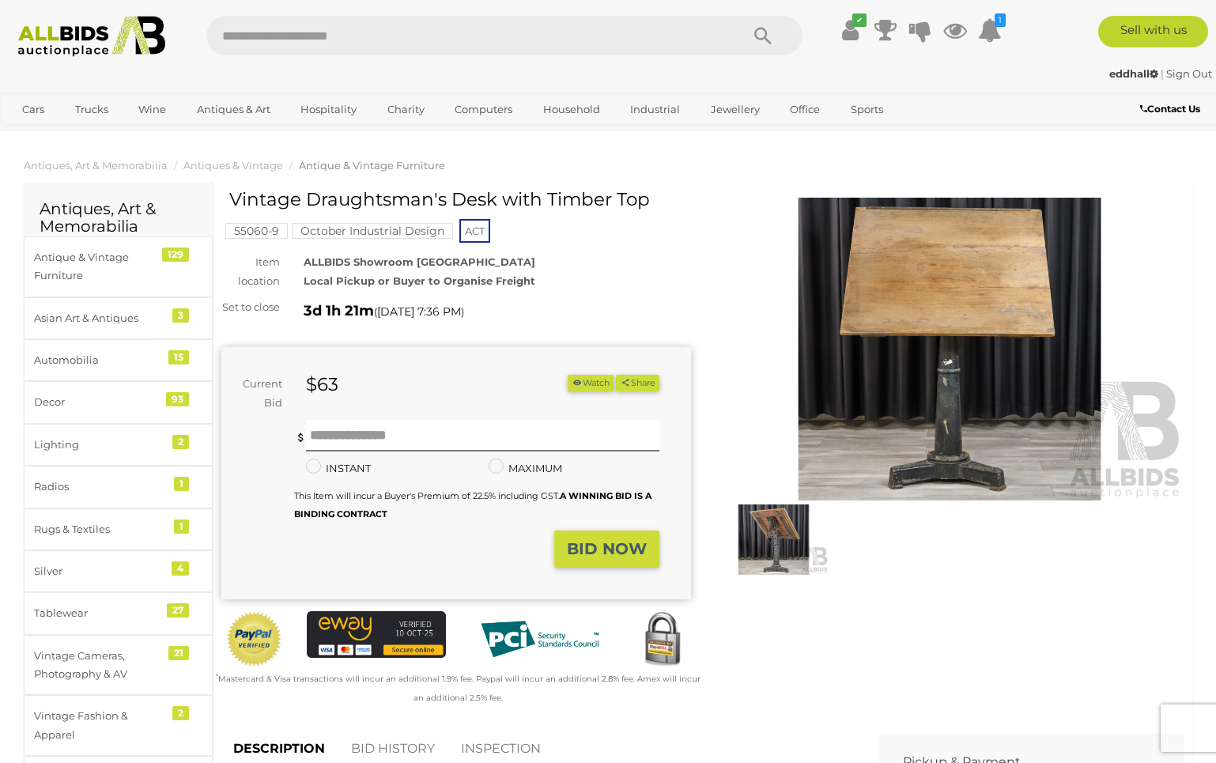
click at [949, 342] on img at bounding box center [950, 349] width 470 height 303
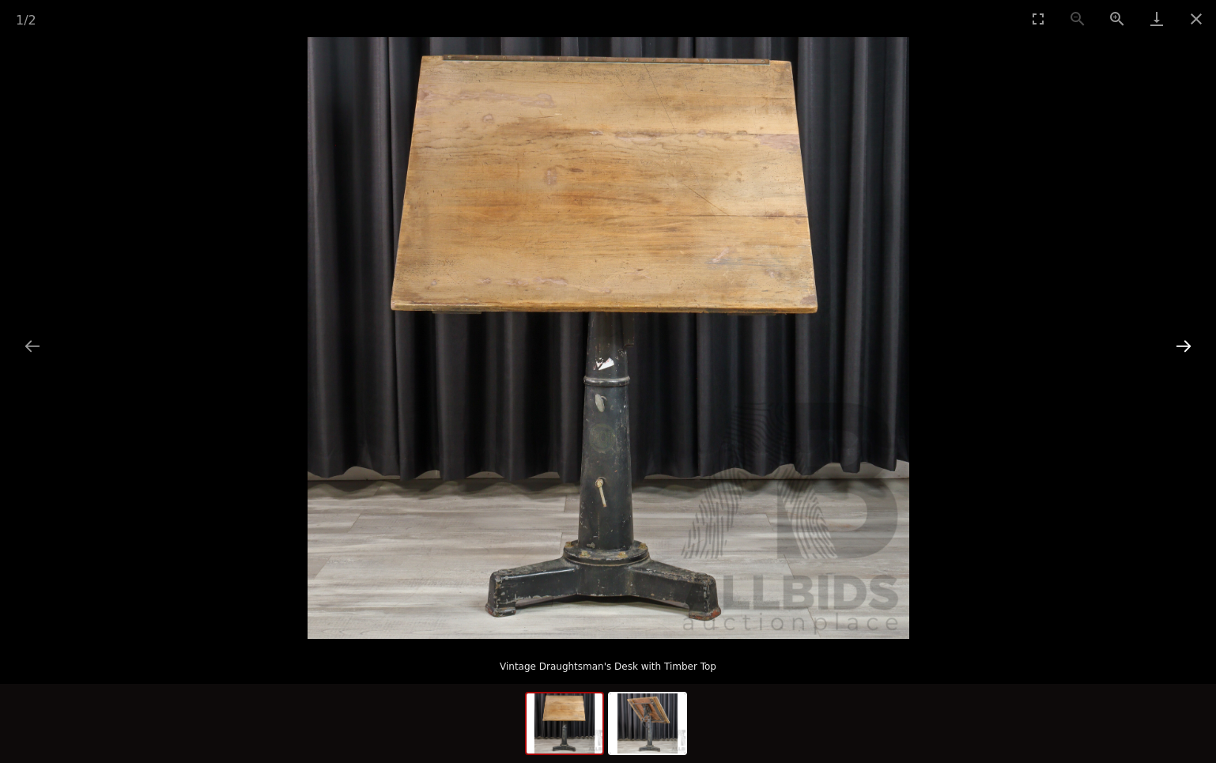
click at [1182, 348] on button "Next slide" at bounding box center [1183, 346] width 33 height 31
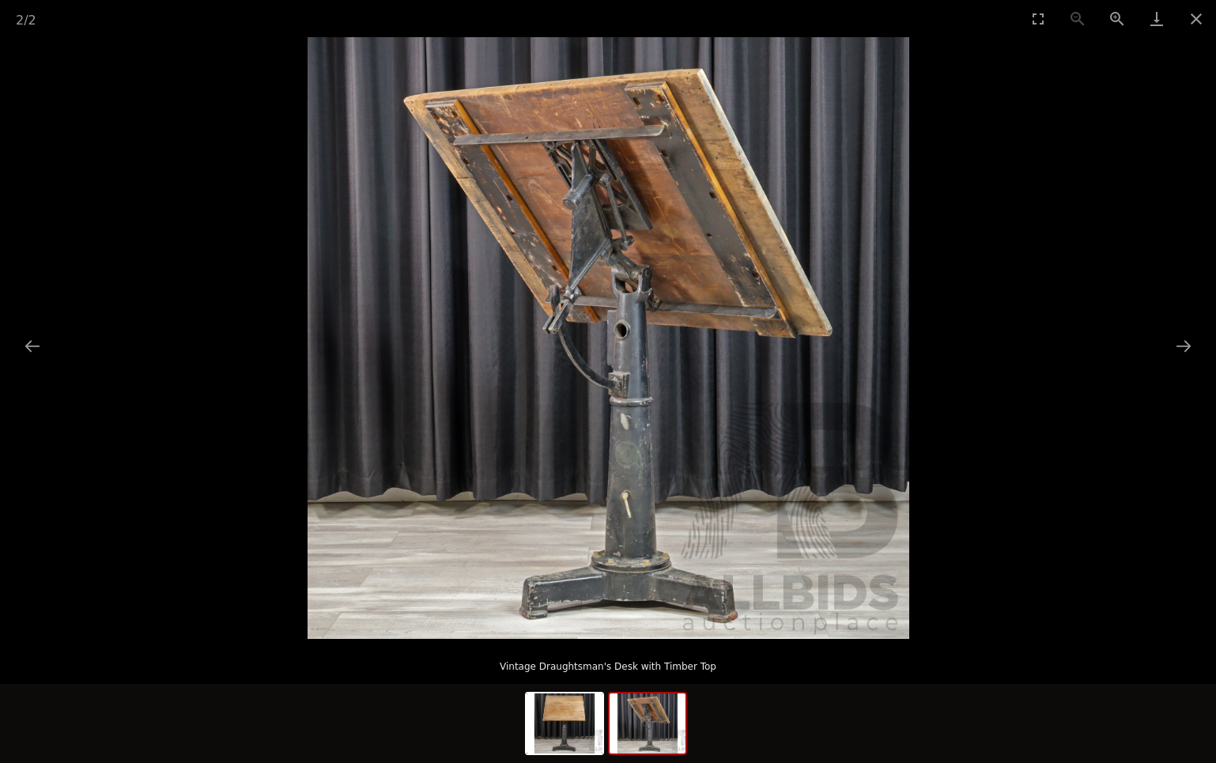
click at [653, 330] on img at bounding box center [609, 338] width 602 height 602
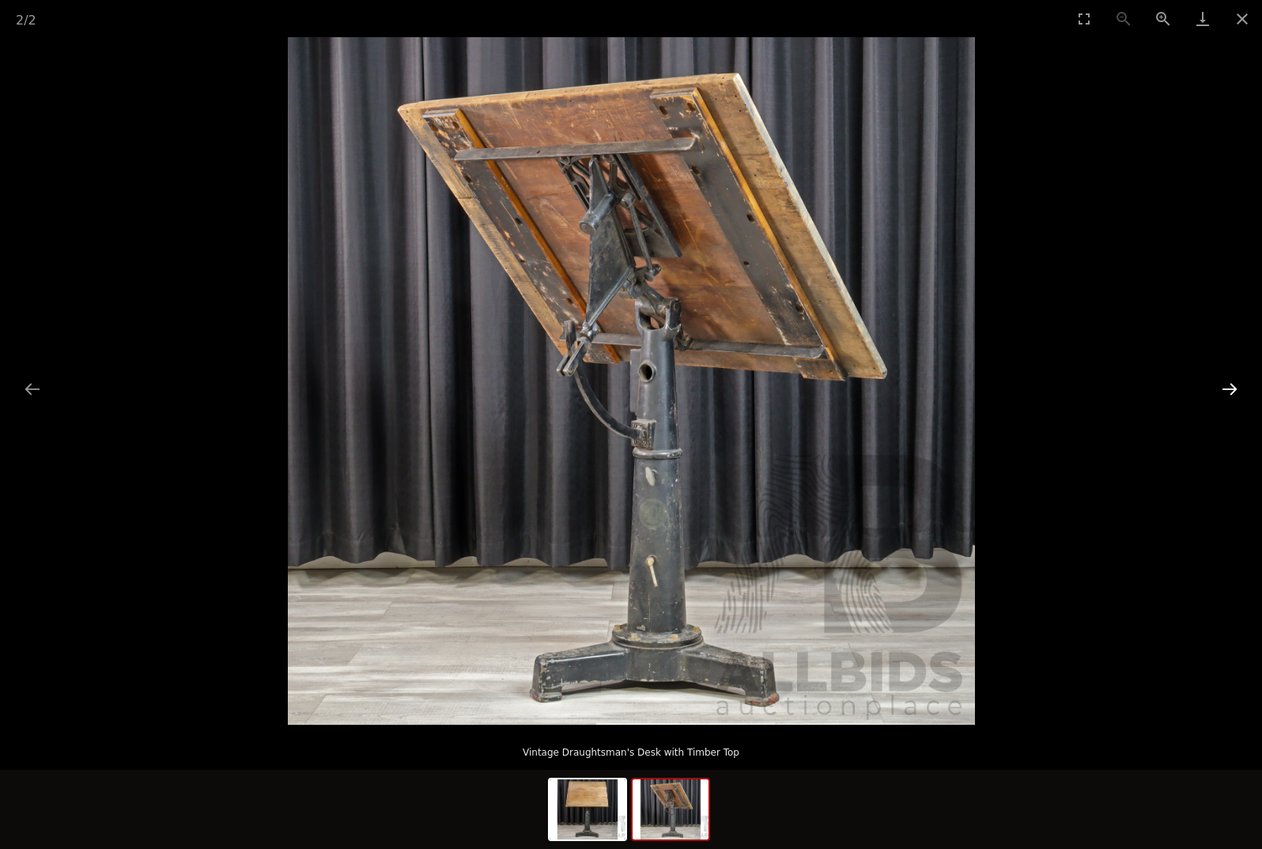
click at [1216, 390] on button "Next slide" at bounding box center [1229, 388] width 33 height 31
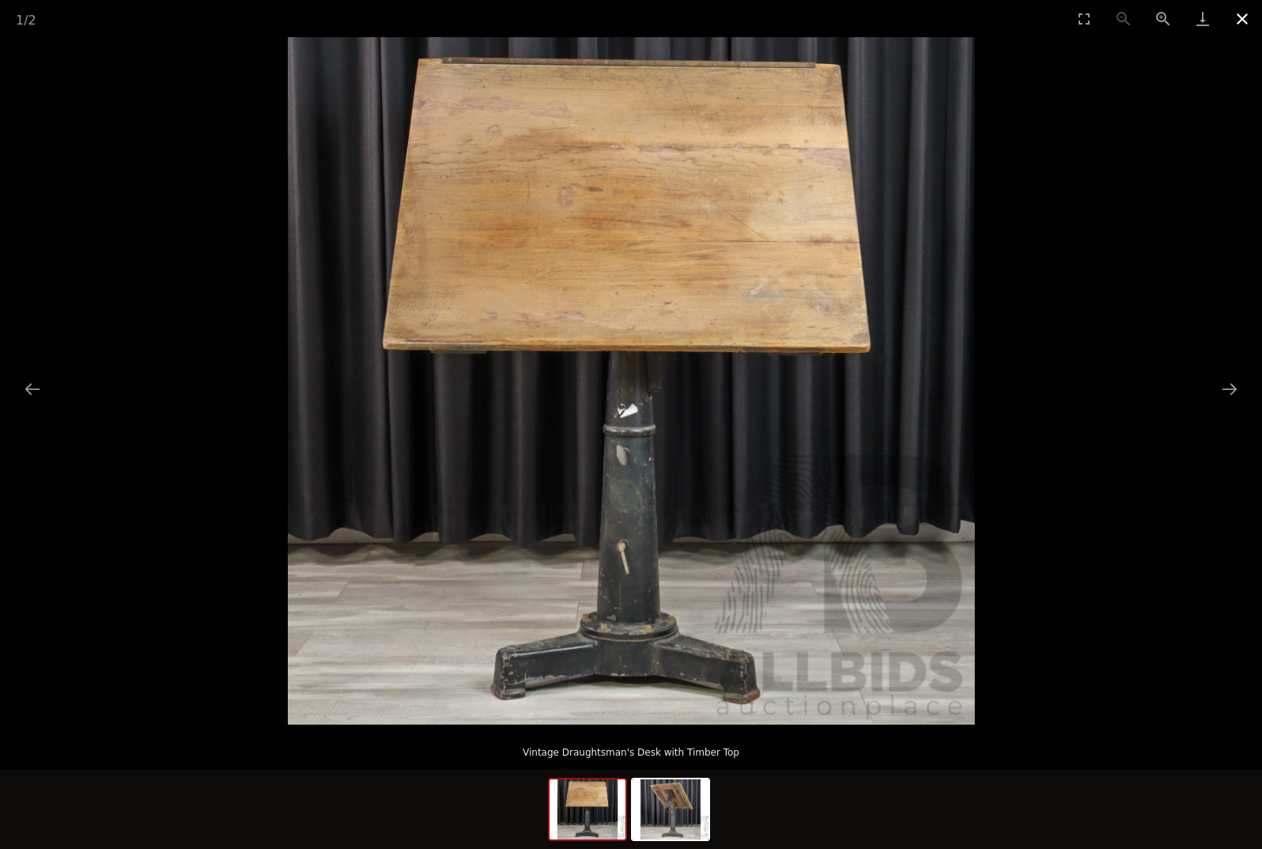
click at [1216, 16] on button "Close gallery" at bounding box center [1243, 18] width 40 height 37
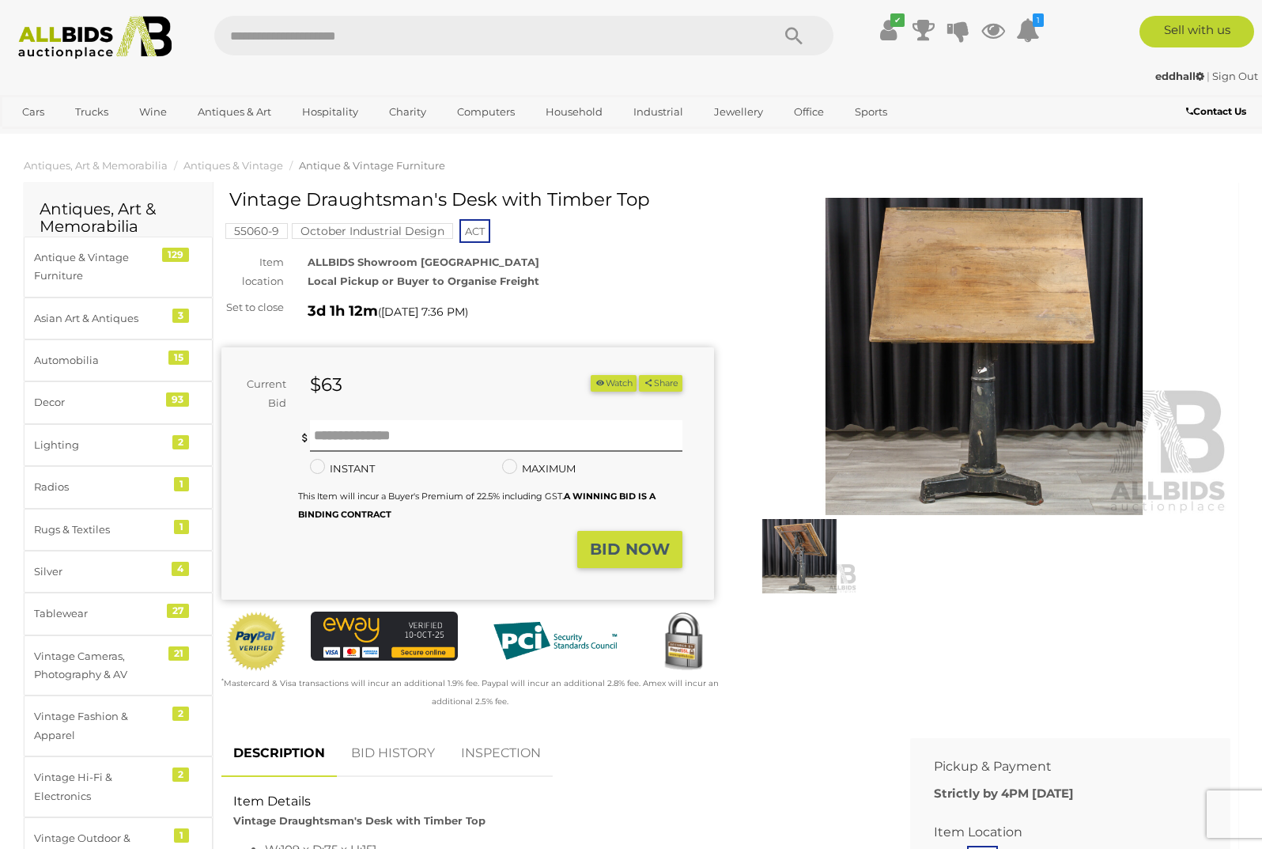
click at [808, 570] on img at bounding box center [799, 556] width 115 height 74
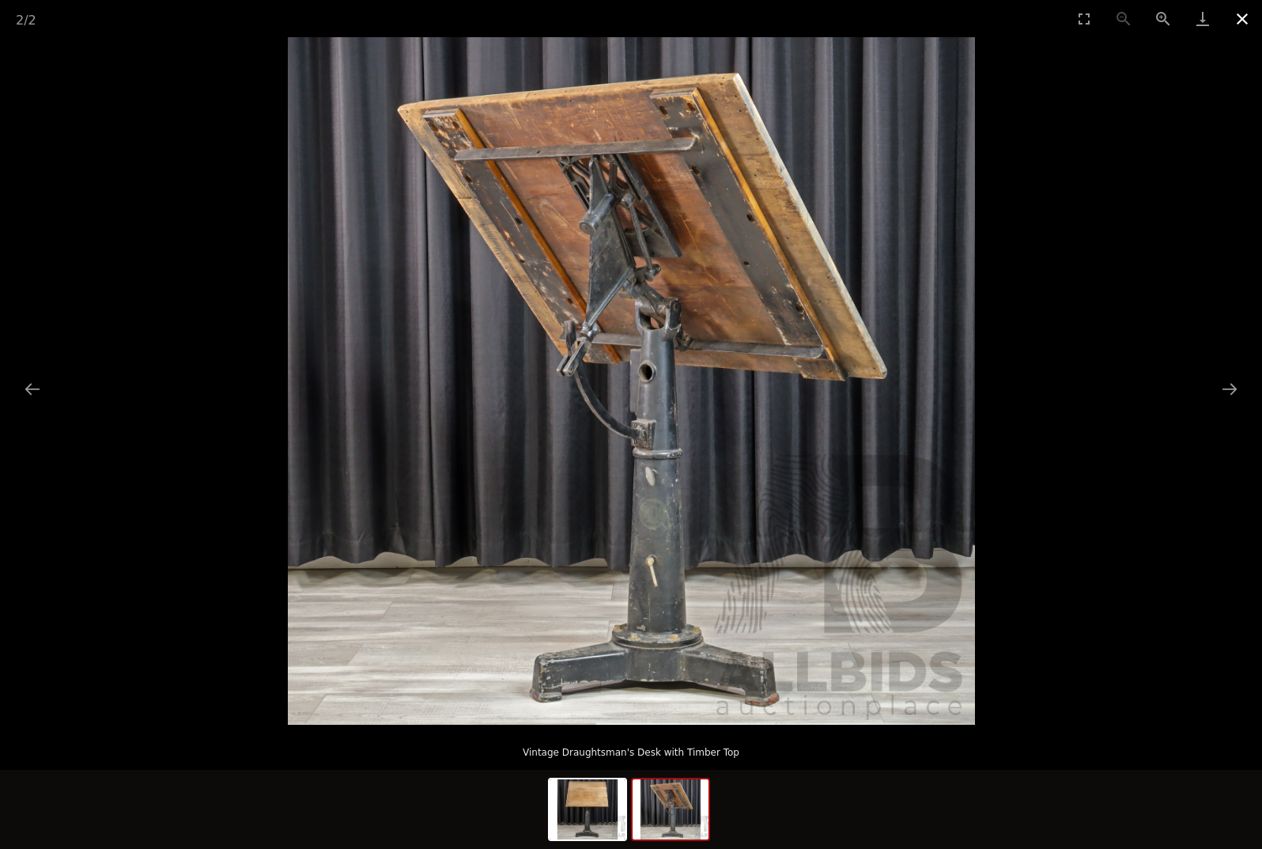
click at [1216, 23] on button "Close gallery" at bounding box center [1243, 18] width 40 height 37
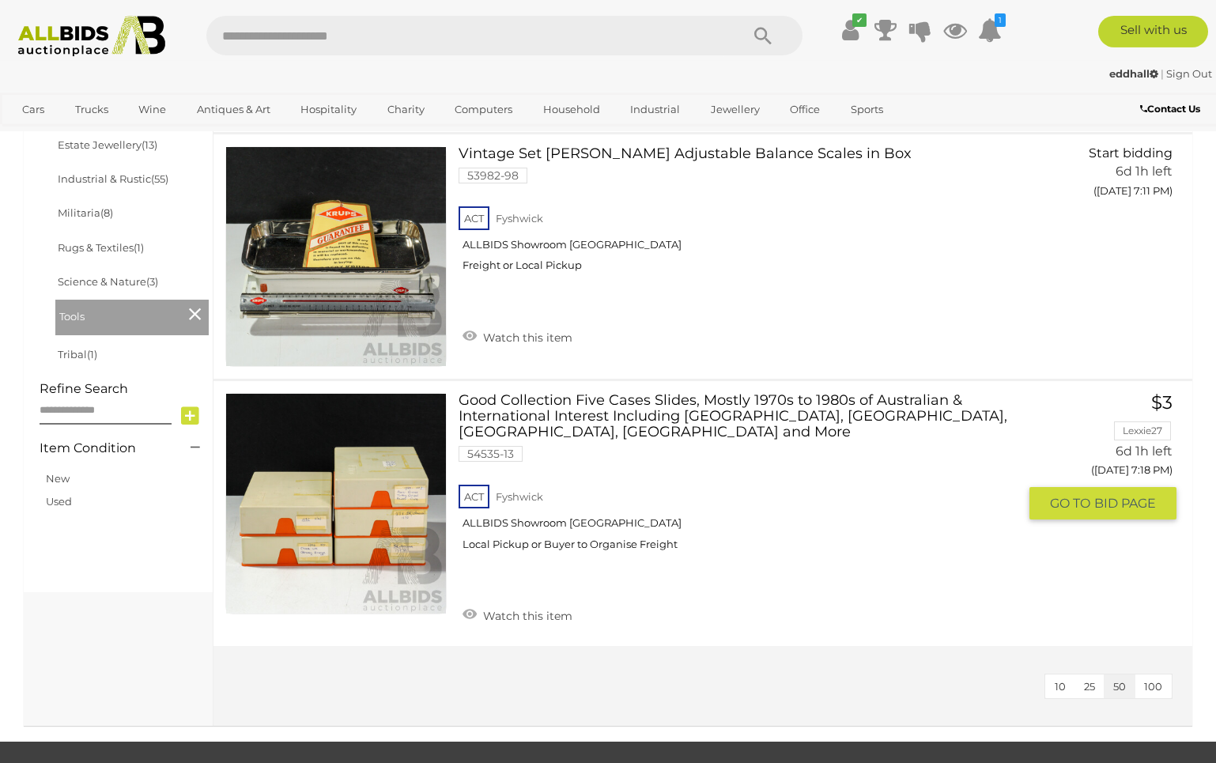
scroll to position [887, 0]
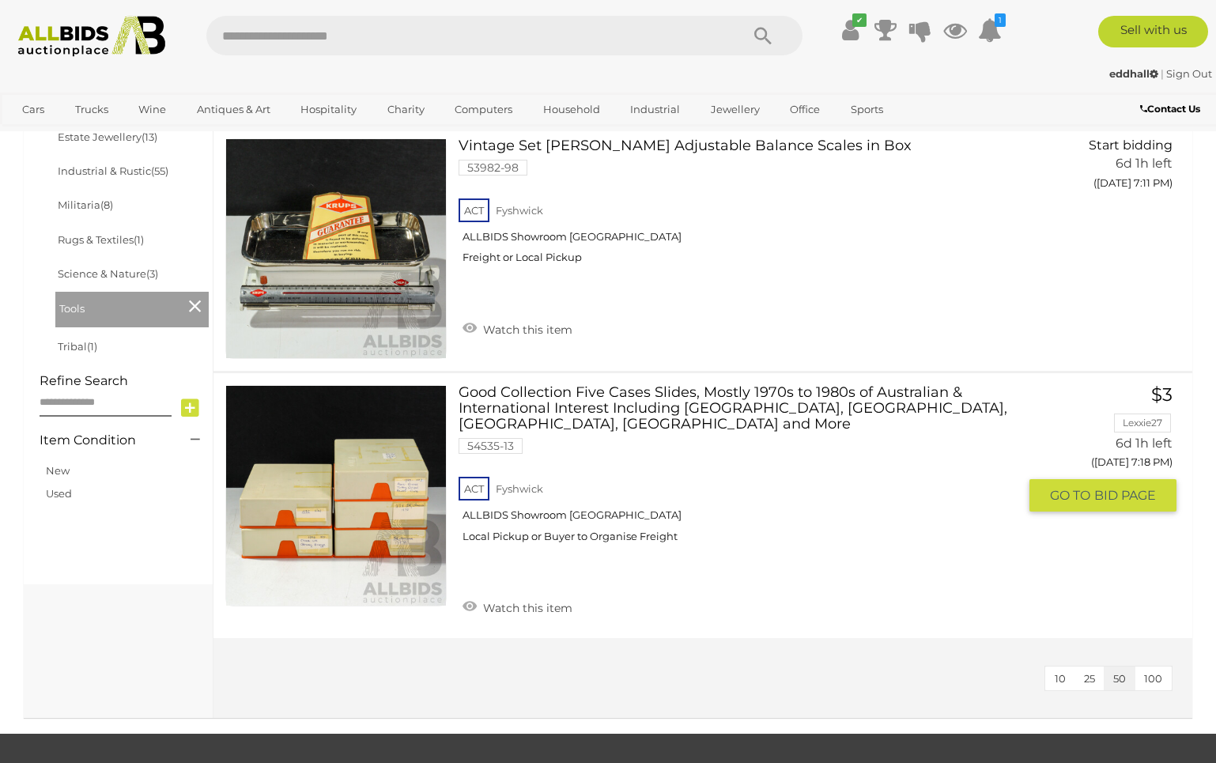
click at [642, 401] on link "Good Collection Five Cases Slides, Mostly 1970s to 1980s of Australian & Intern…" at bounding box center [744, 470] width 547 height 170
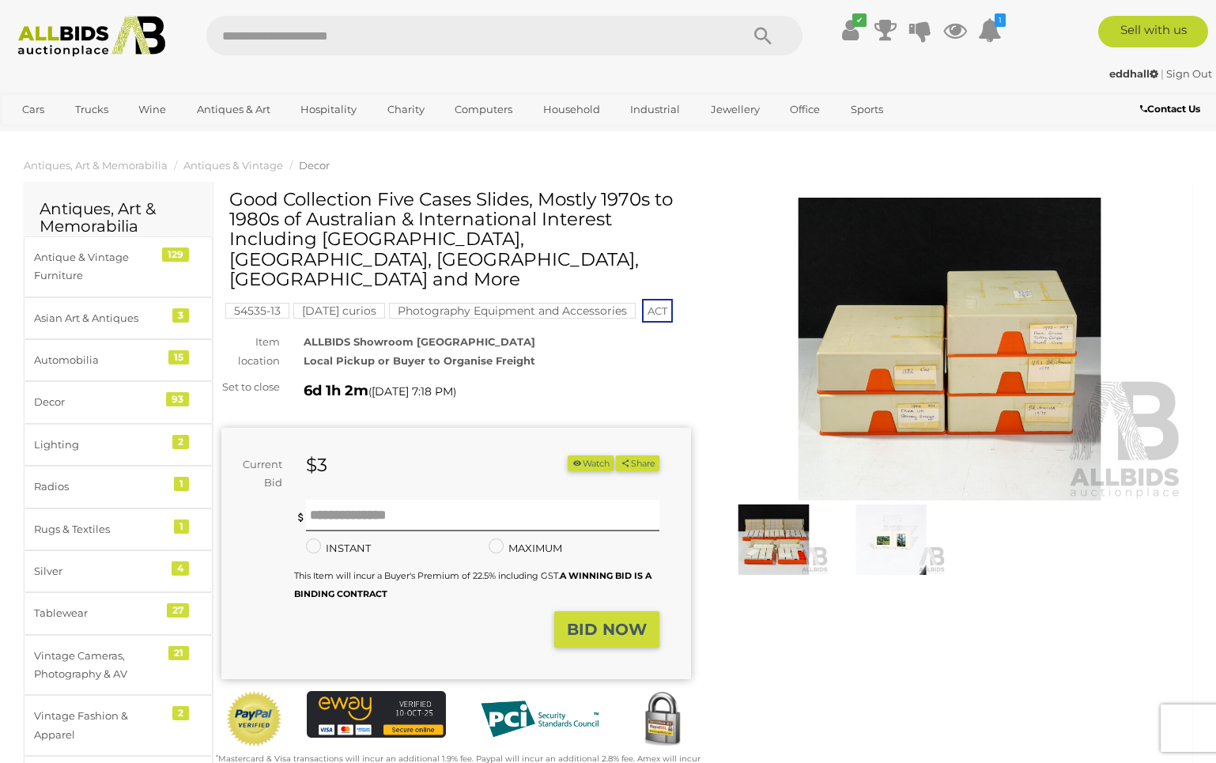
click at [895, 528] on img at bounding box center [892, 540] width 110 height 70
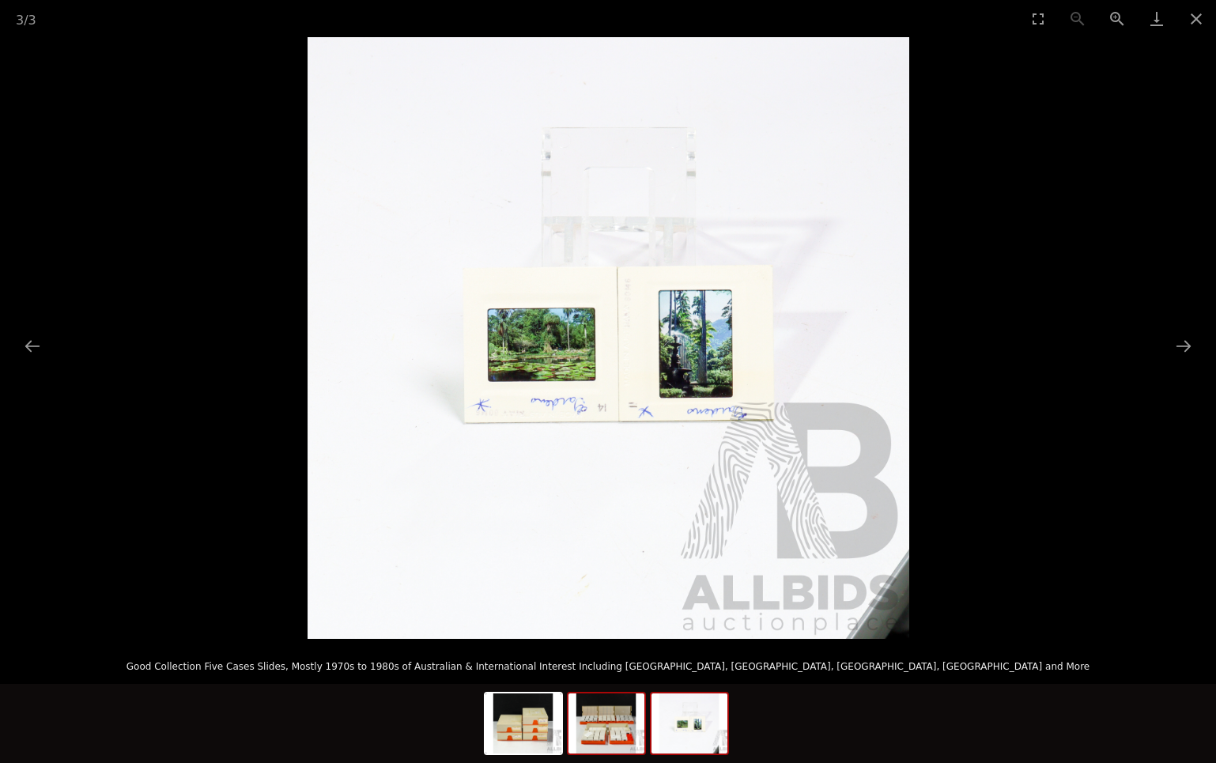
click at [609, 735] on img at bounding box center [607, 724] width 76 height 60
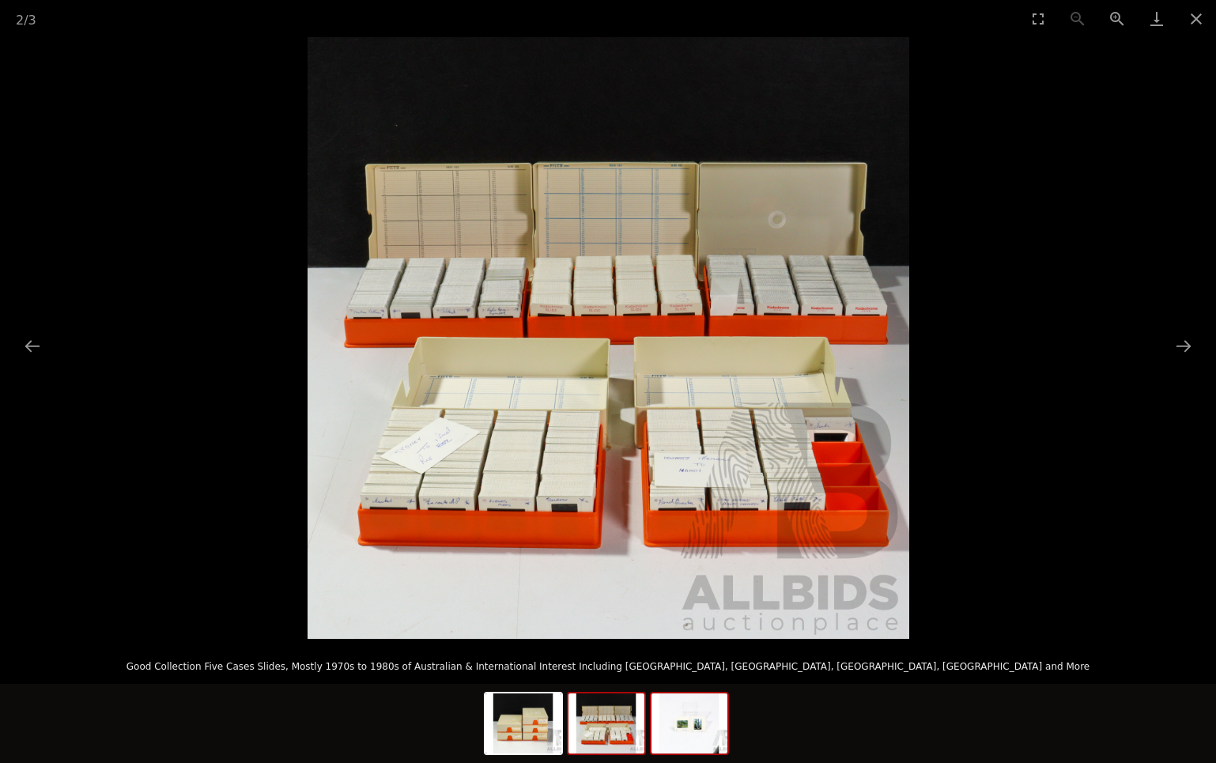
click at [660, 732] on img at bounding box center [690, 724] width 76 height 60
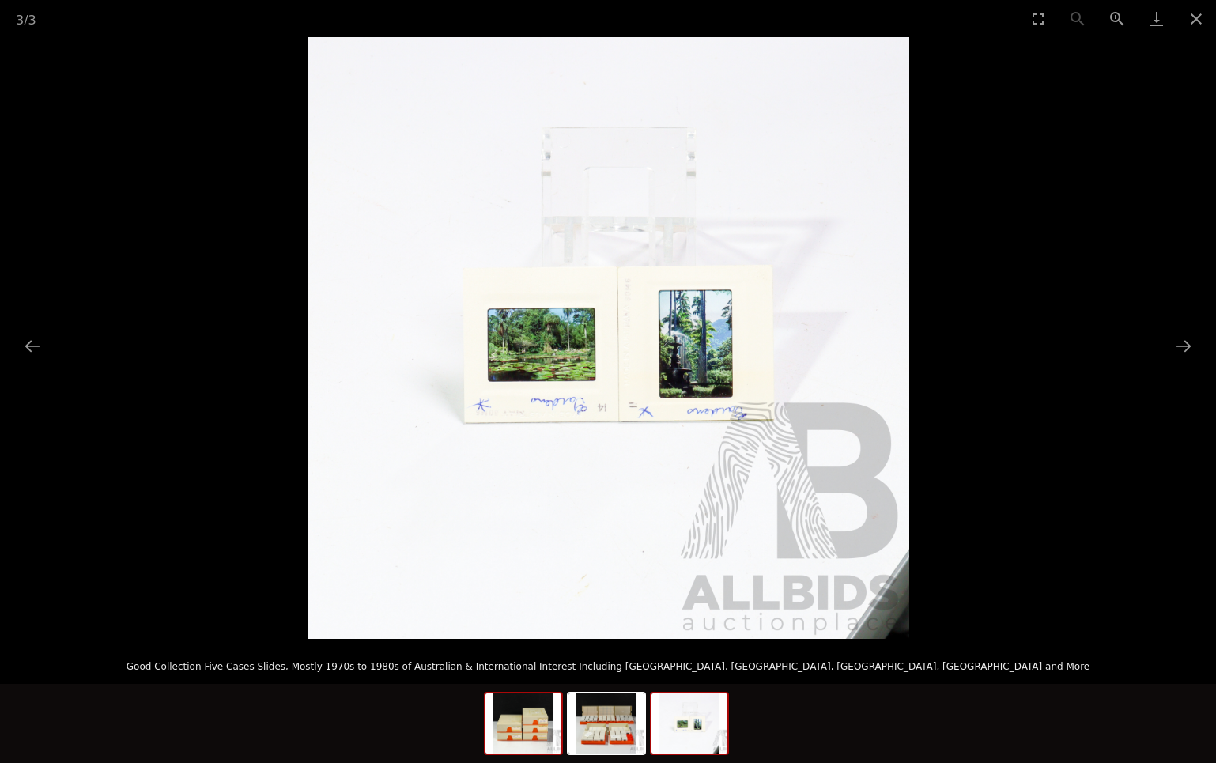
click at [498, 736] on img at bounding box center [524, 724] width 76 height 60
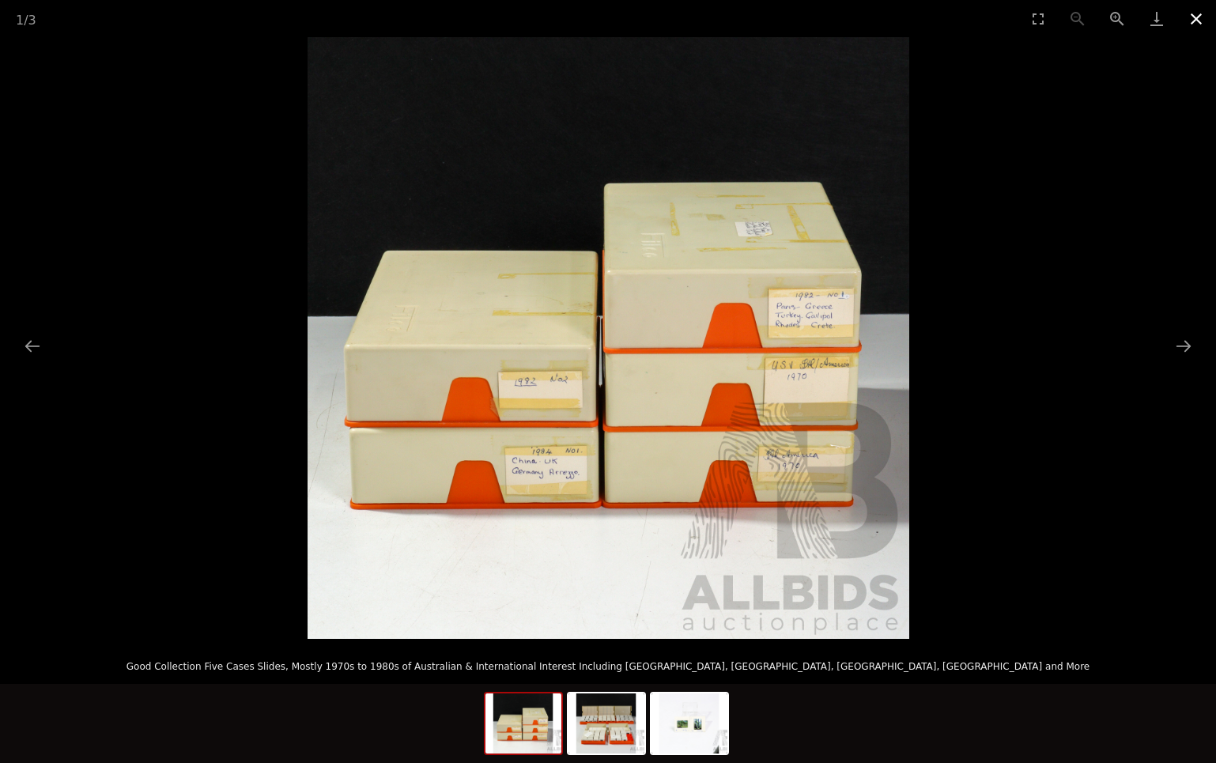
click at [1201, 17] on button "Close gallery" at bounding box center [1197, 18] width 40 height 37
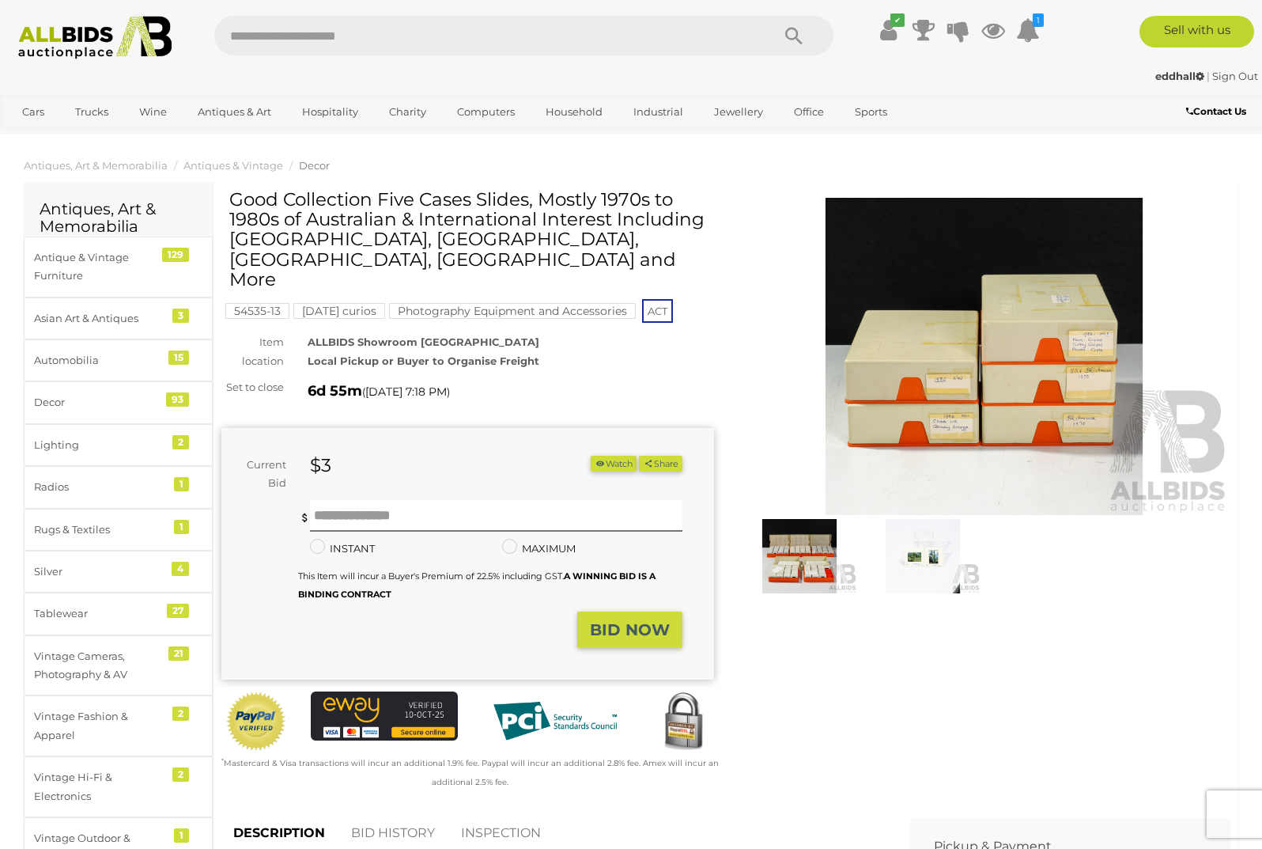
click at [911, 549] on img at bounding box center [922, 556] width 115 height 74
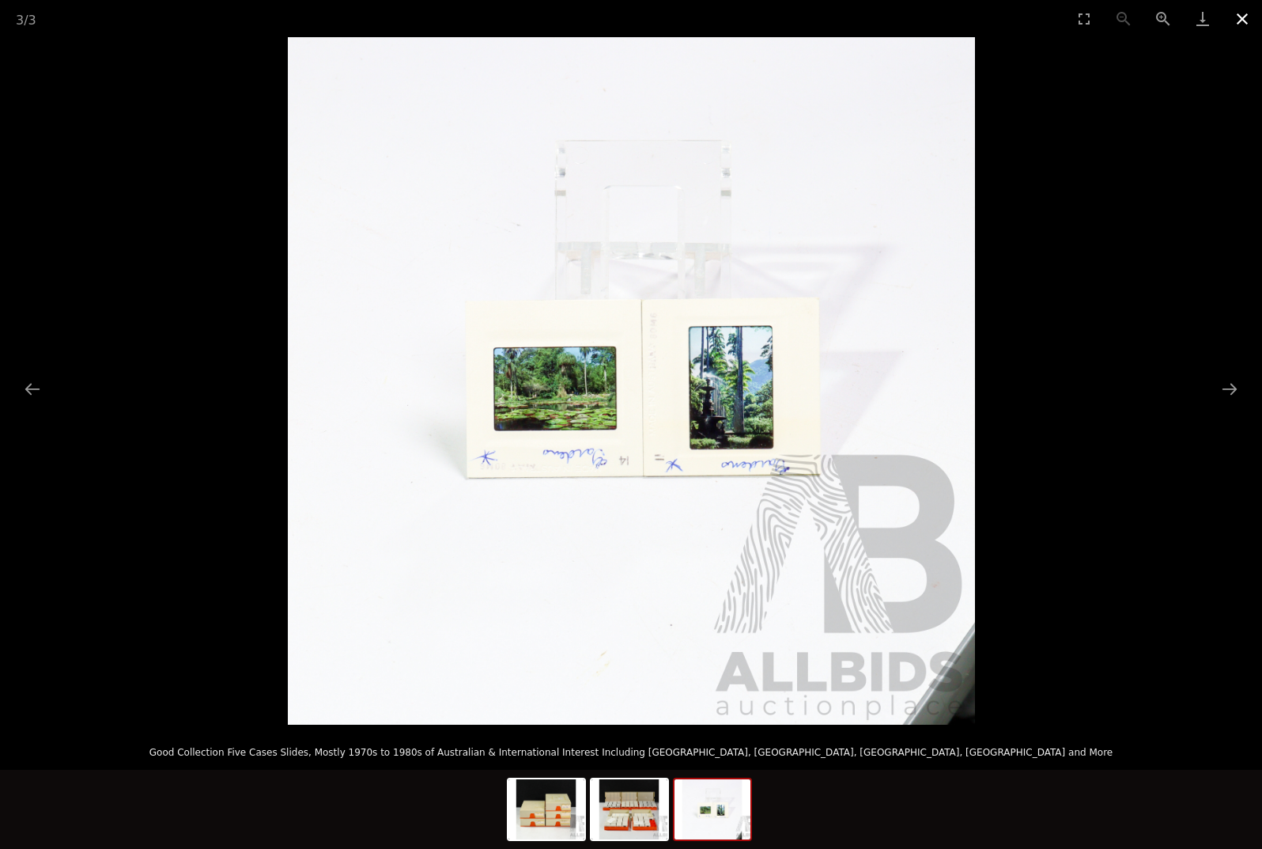
click at [1216, 15] on button "Close gallery" at bounding box center [1243, 18] width 40 height 37
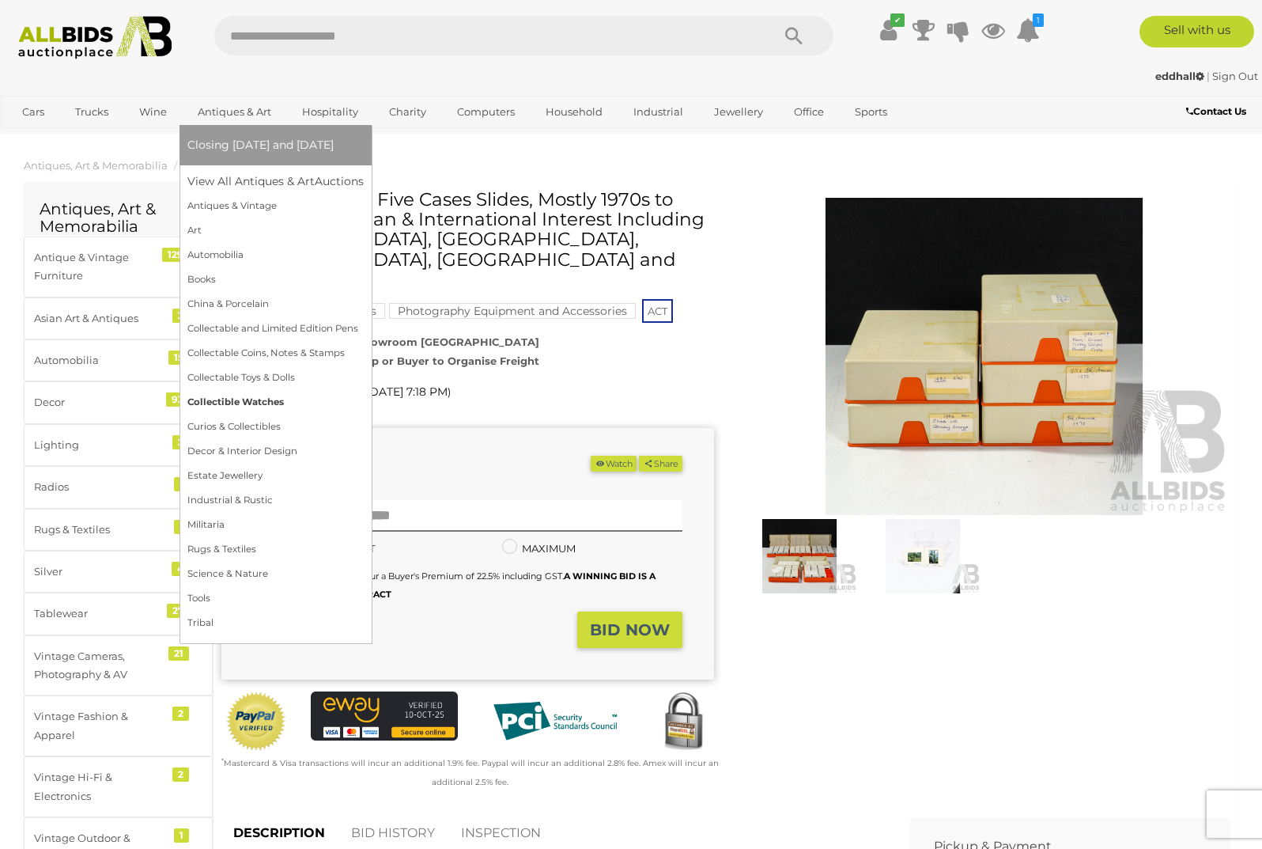
click at [244, 403] on link "Collectible Watches" at bounding box center [275, 402] width 176 height 25
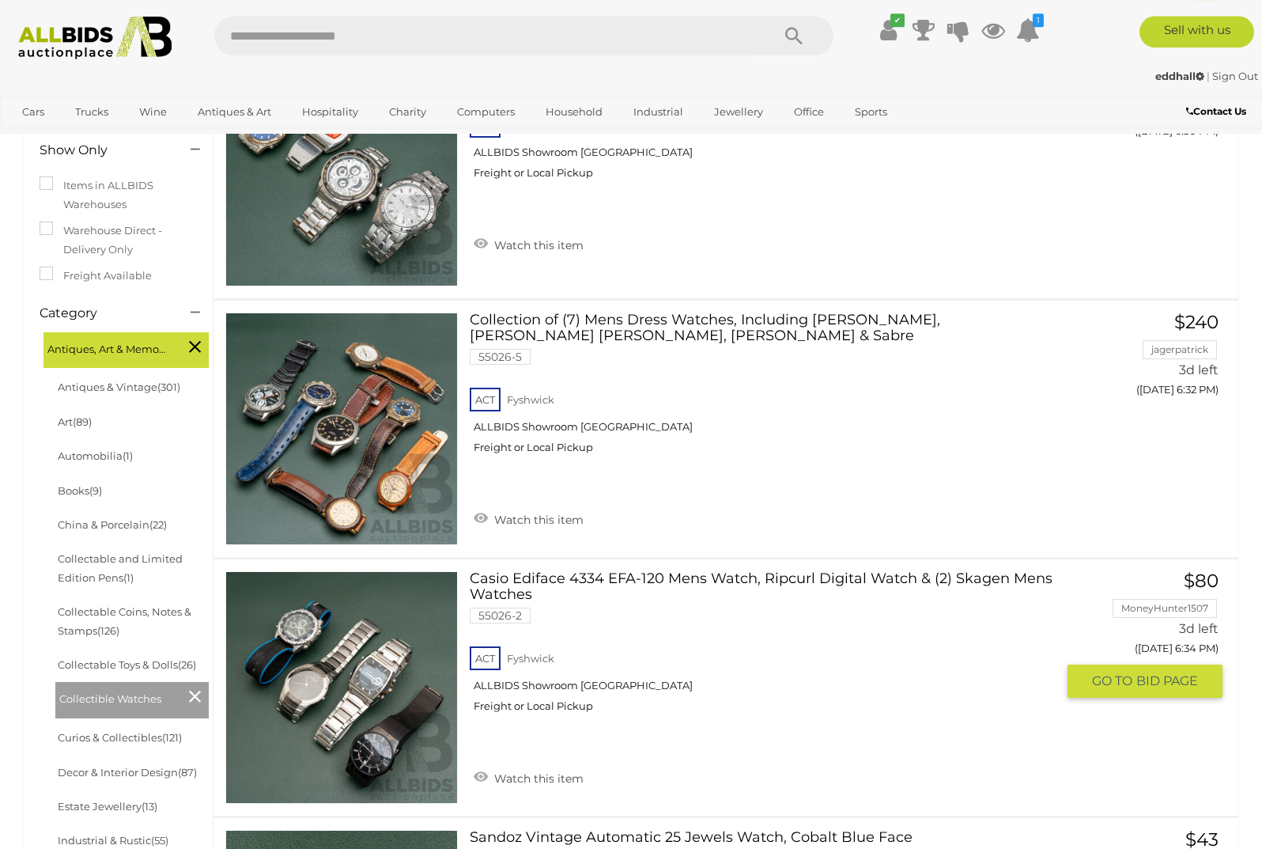
scroll to position [81, 0]
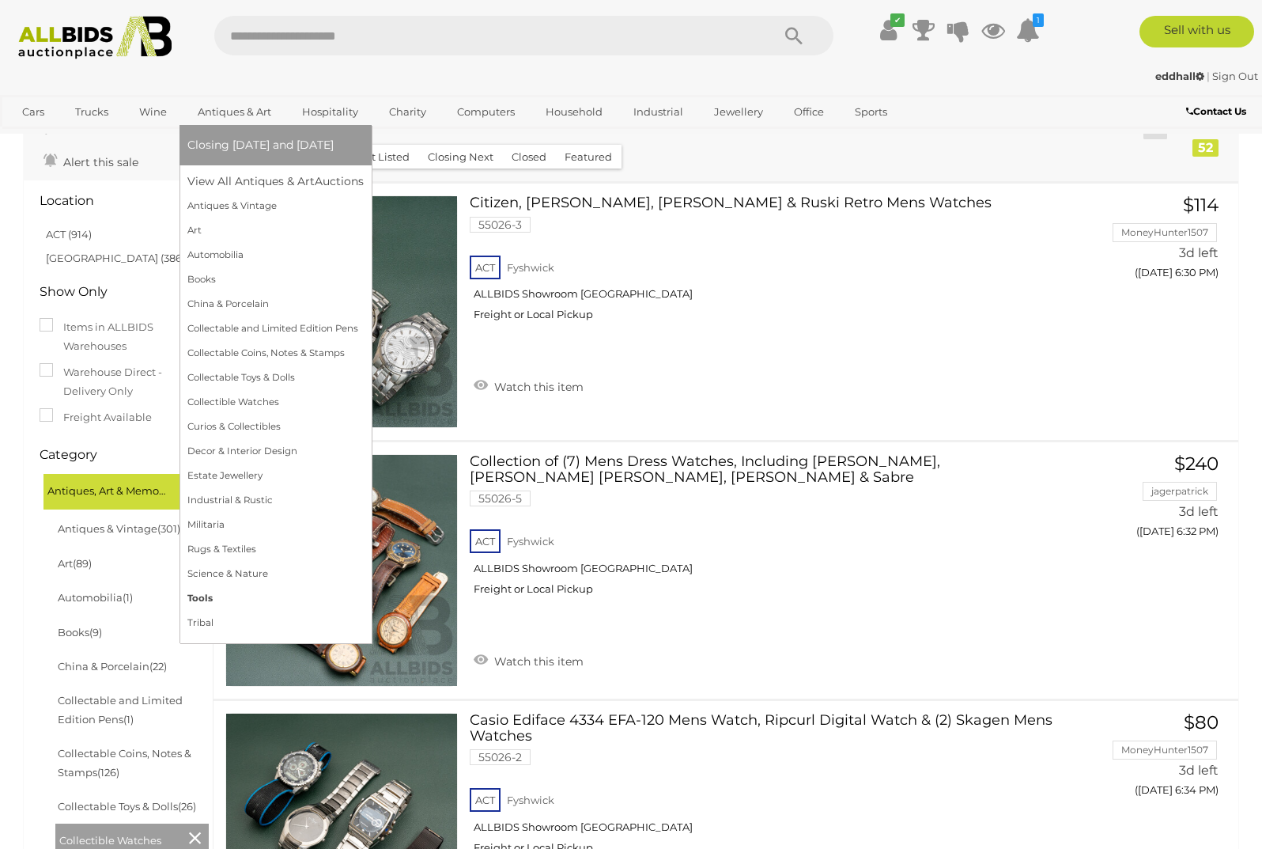
click at [266, 591] on link "Tools" at bounding box center [275, 598] width 176 height 25
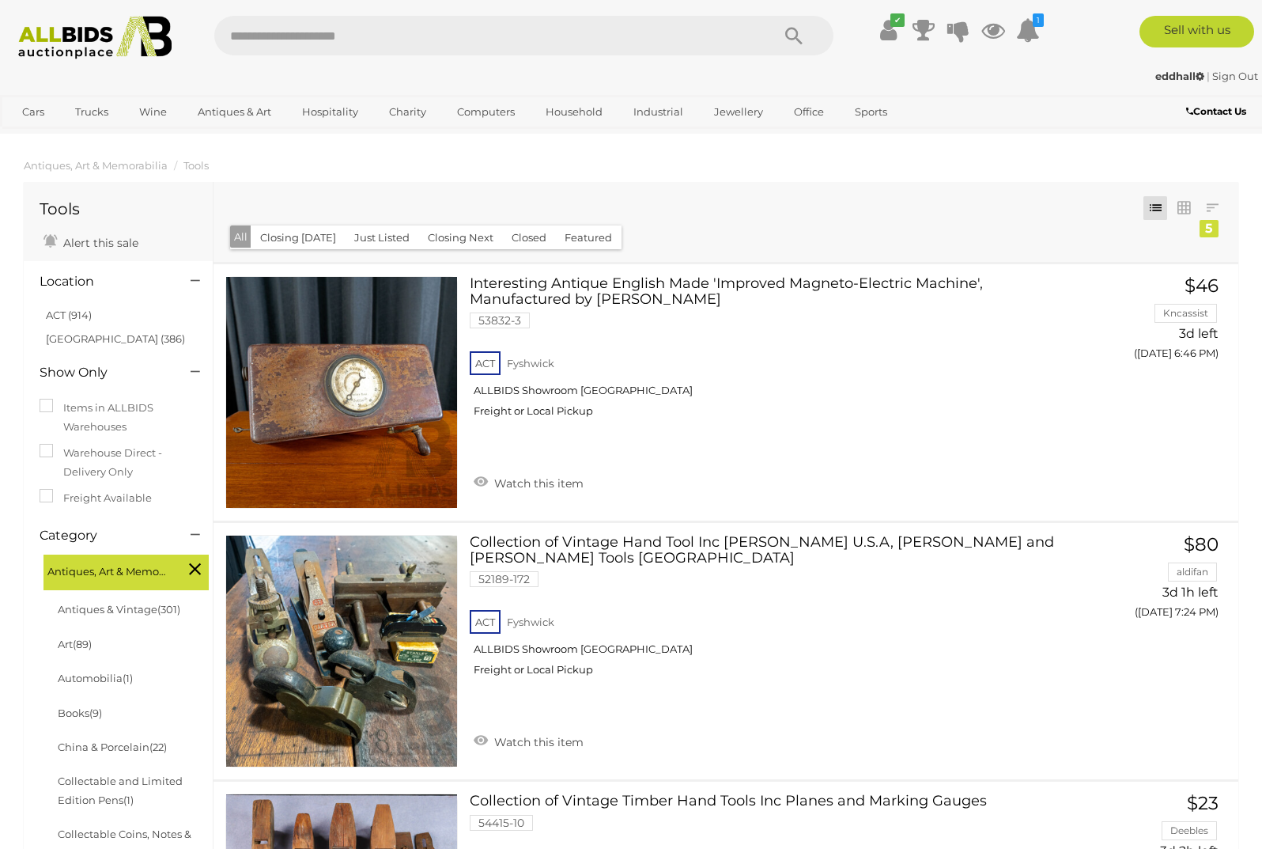
scroll to position [1216, 0]
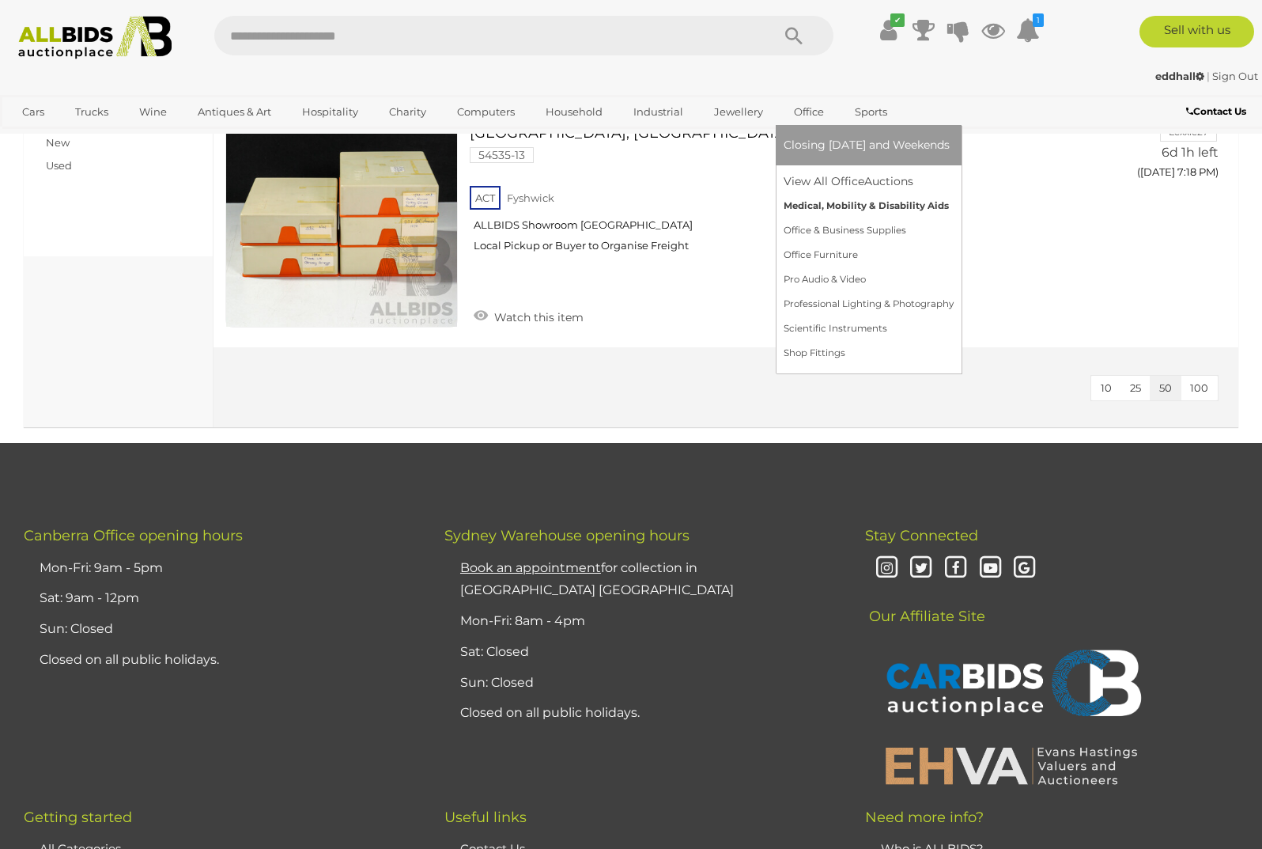
click at [829, 210] on link "Medical, Mobility & Disability Aids" at bounding box center [869, 206] width 170 height 25
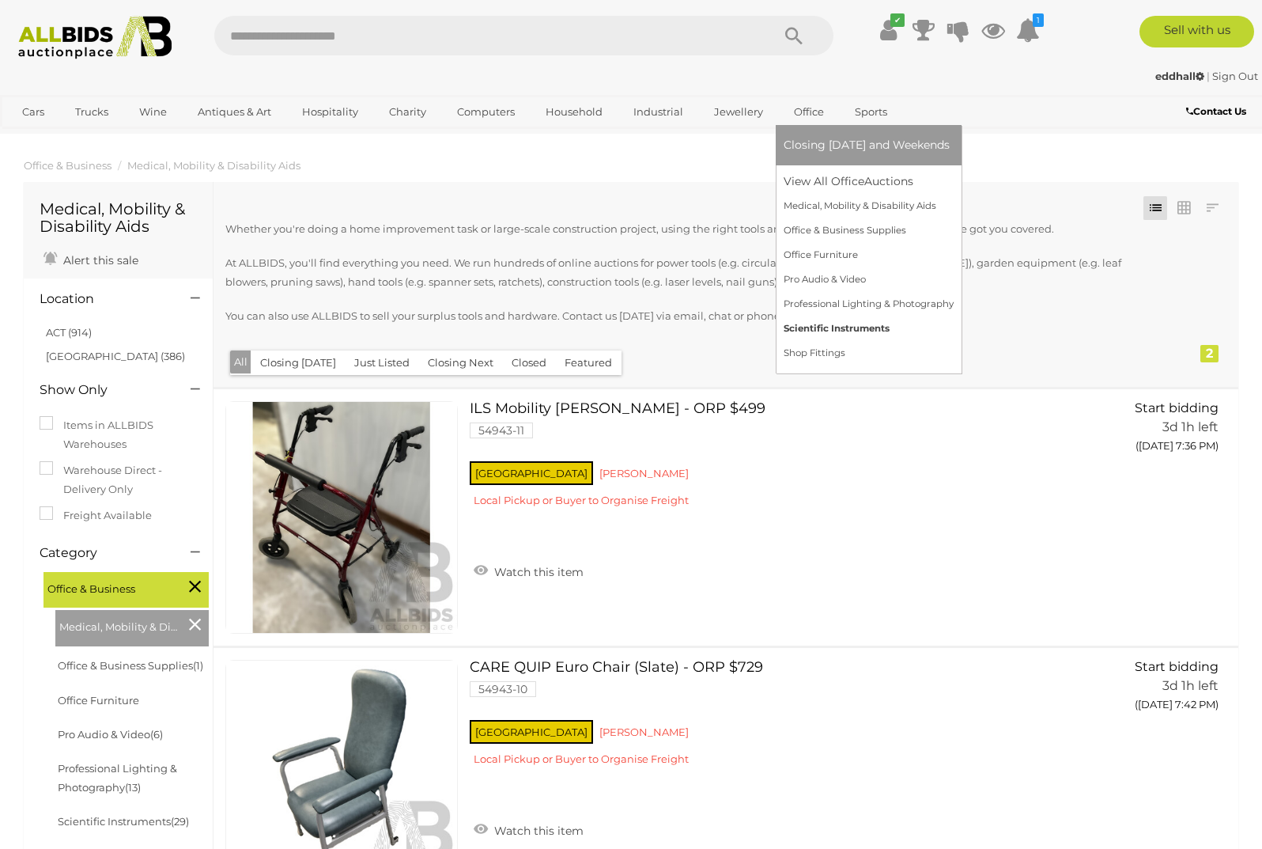
click at [826, 332] on link "Scientific Instruments" at bounding box center [869, 328] width 170 height 25
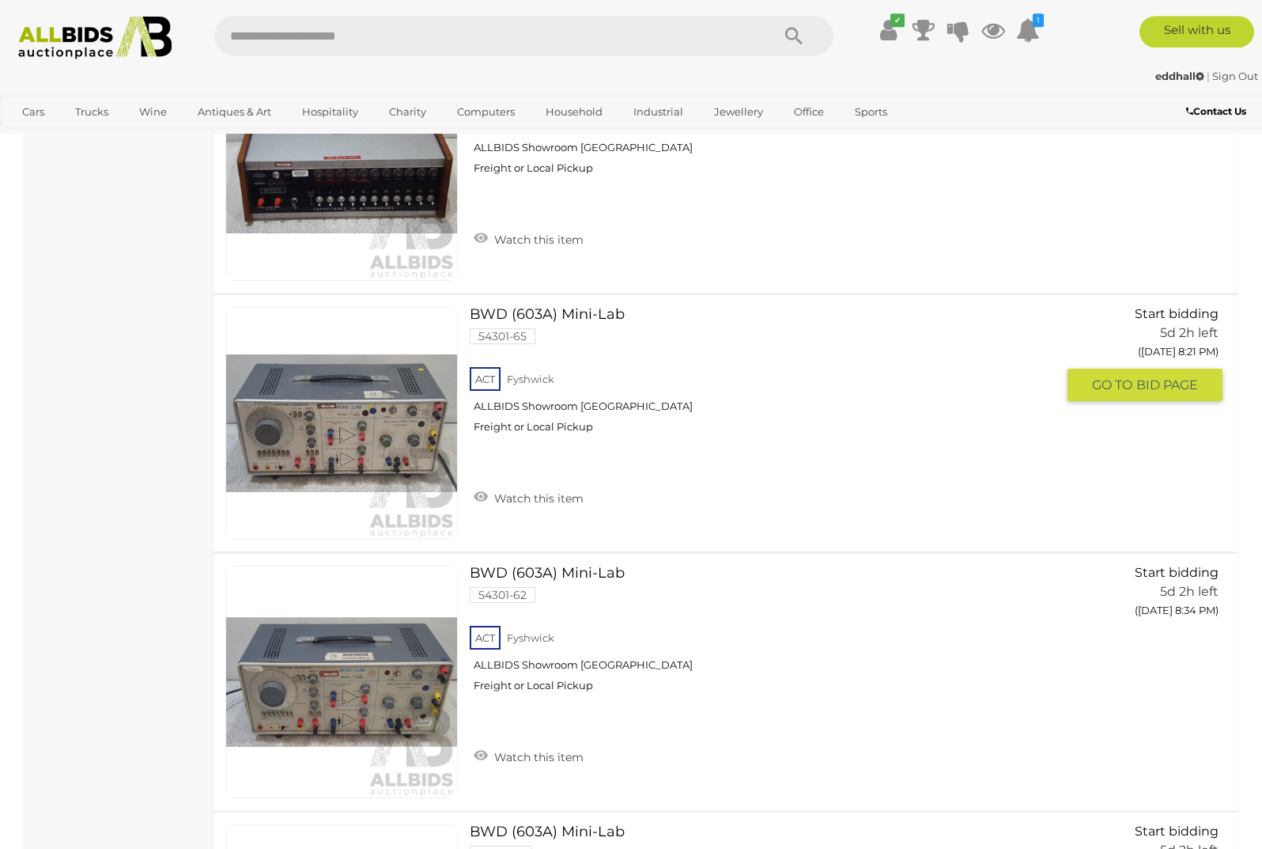
scroll to position [5221, 0]
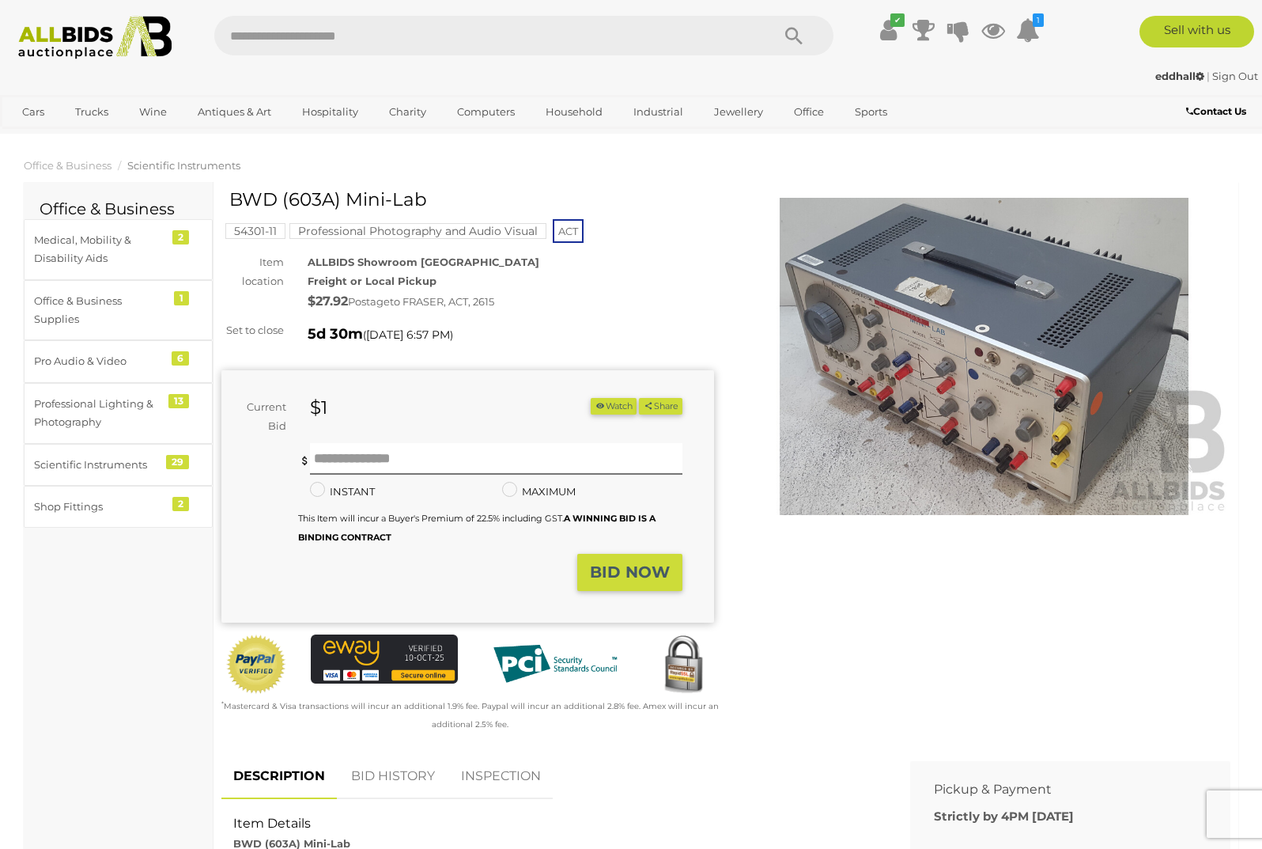
click at [878, 371] on img at bounding box center [984, 357] width 493 height 318
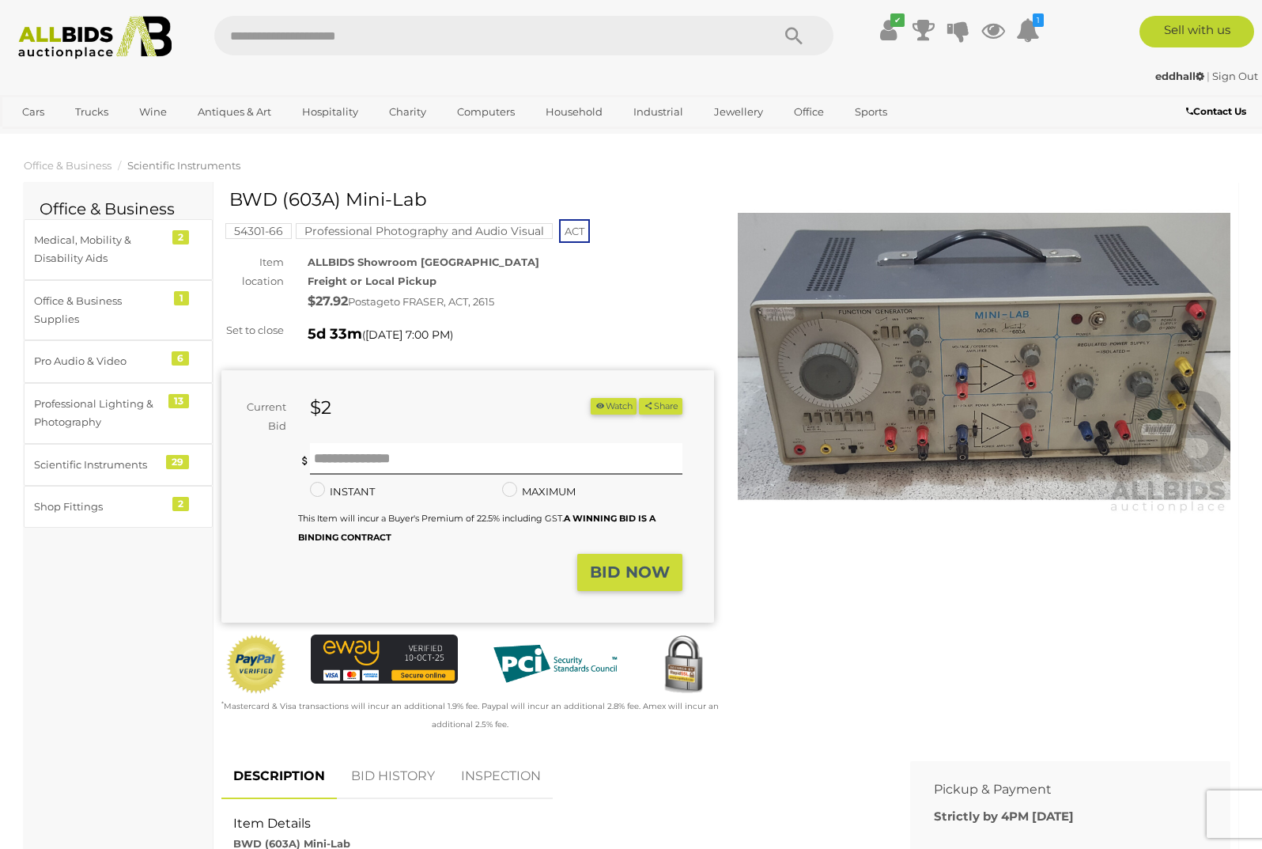
click at [932, 375] on img at bounding box center [984, 357] width 493 height 318
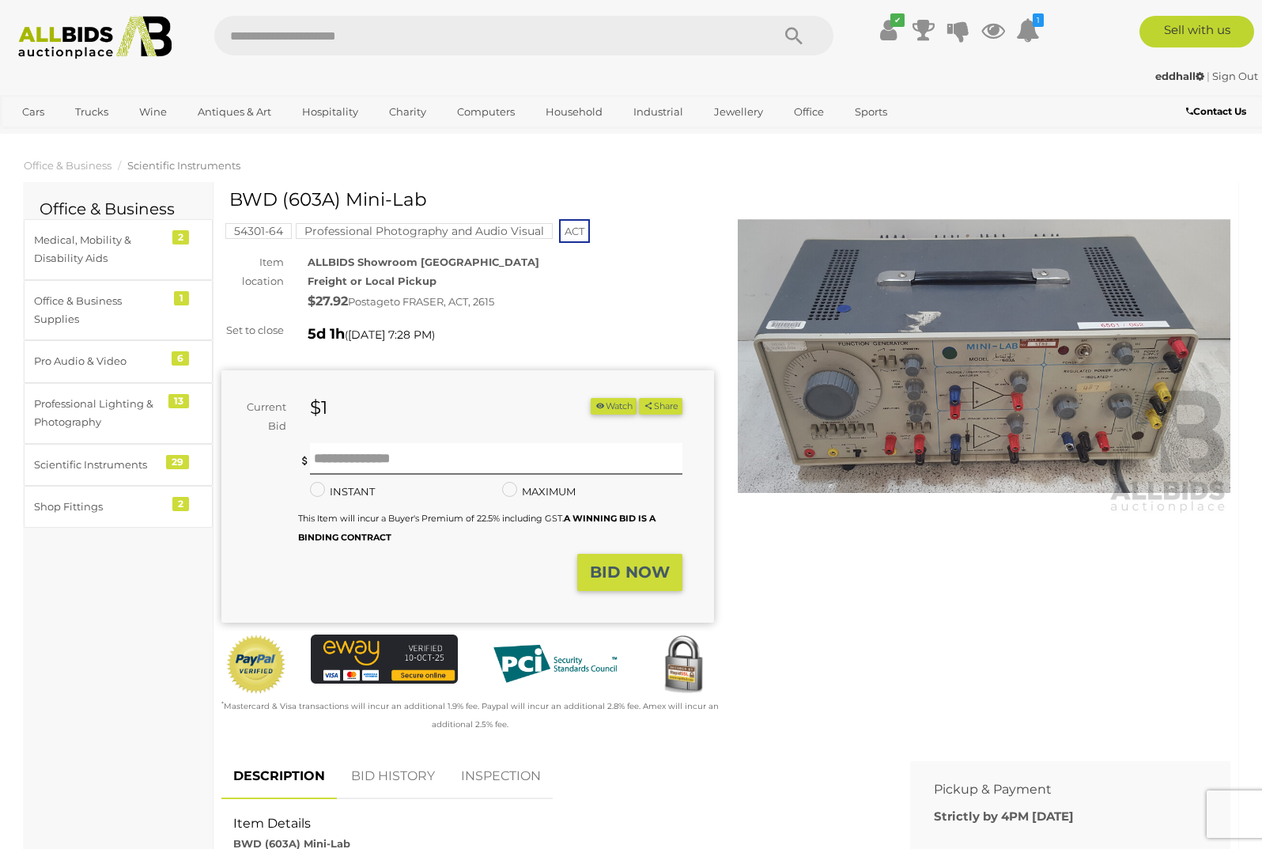
click at [993, 384] on img at bounding box center [984, 357] width 493 height 318
